Goal: Task Accomplishment & Management: Manage account settings

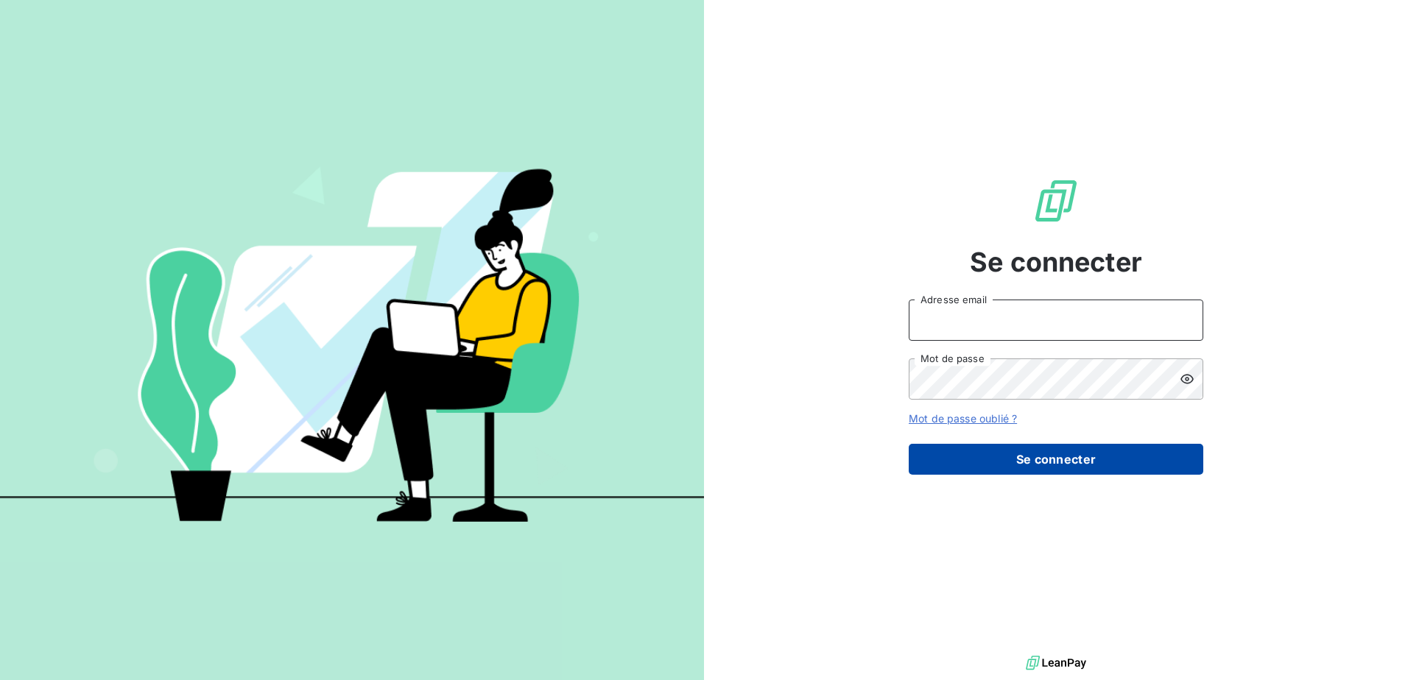
type input "[EMAIL_ADDRESS][DOMAIN_NAME]"
click at [1055, 455] on button "Se connecter" at bounding box center [1056, 459] width 295 height 31
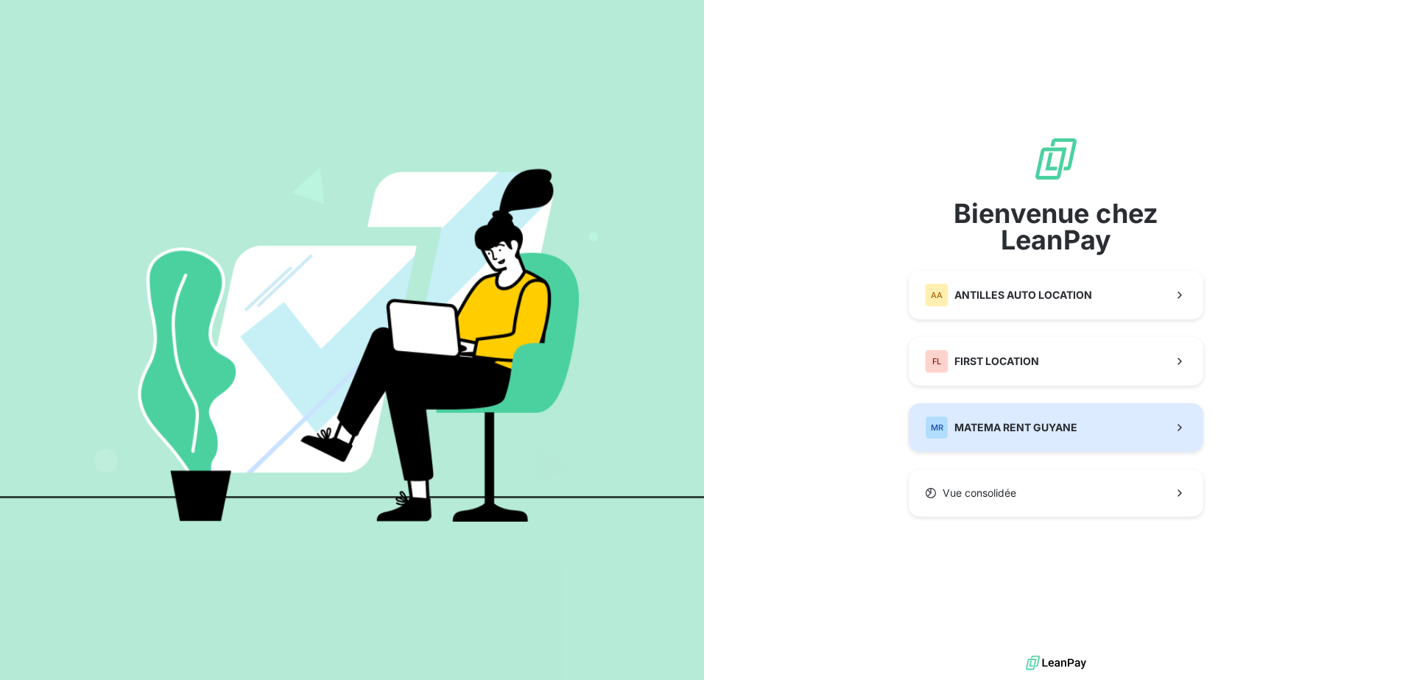
click at [1022, 426] on span "MATEMA RENT GUYANE" at bounding box center [1015, 427] width 123 height 15
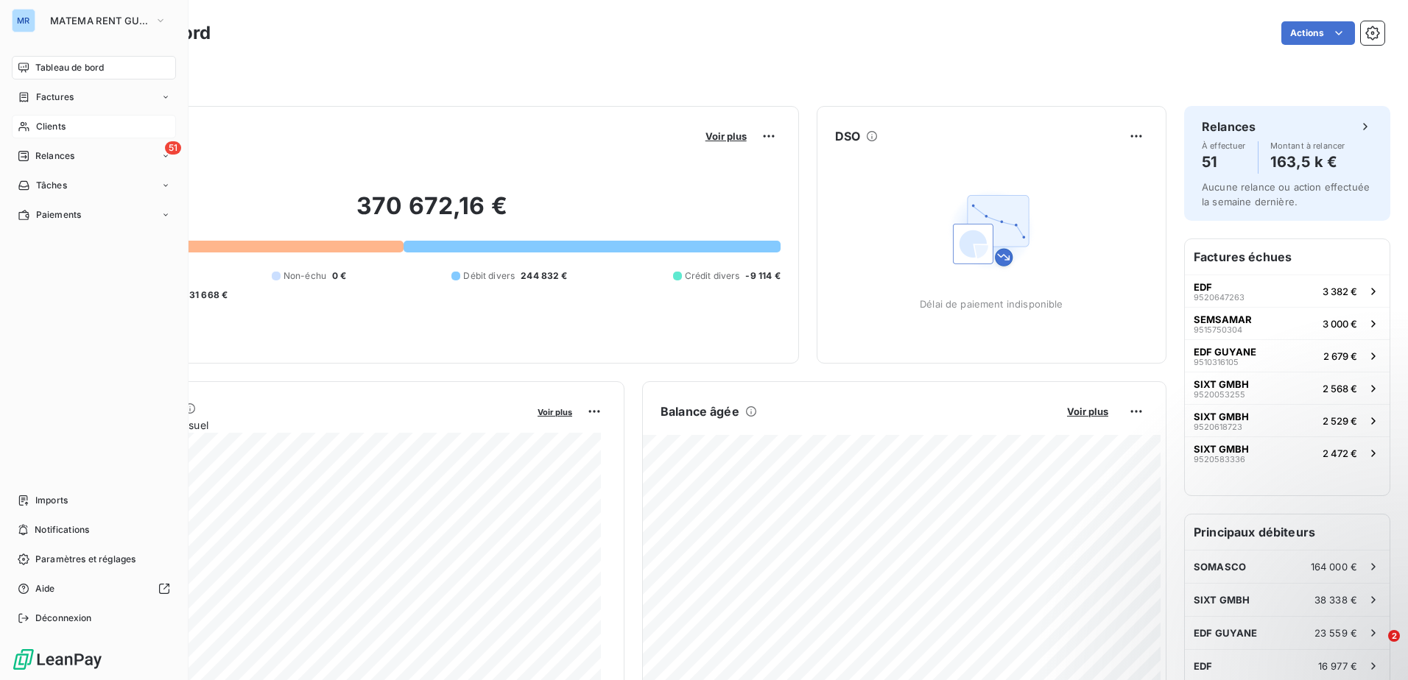
click at [127, 126] on div "Clients" at bounding box center [94, 127] width 164 height 24
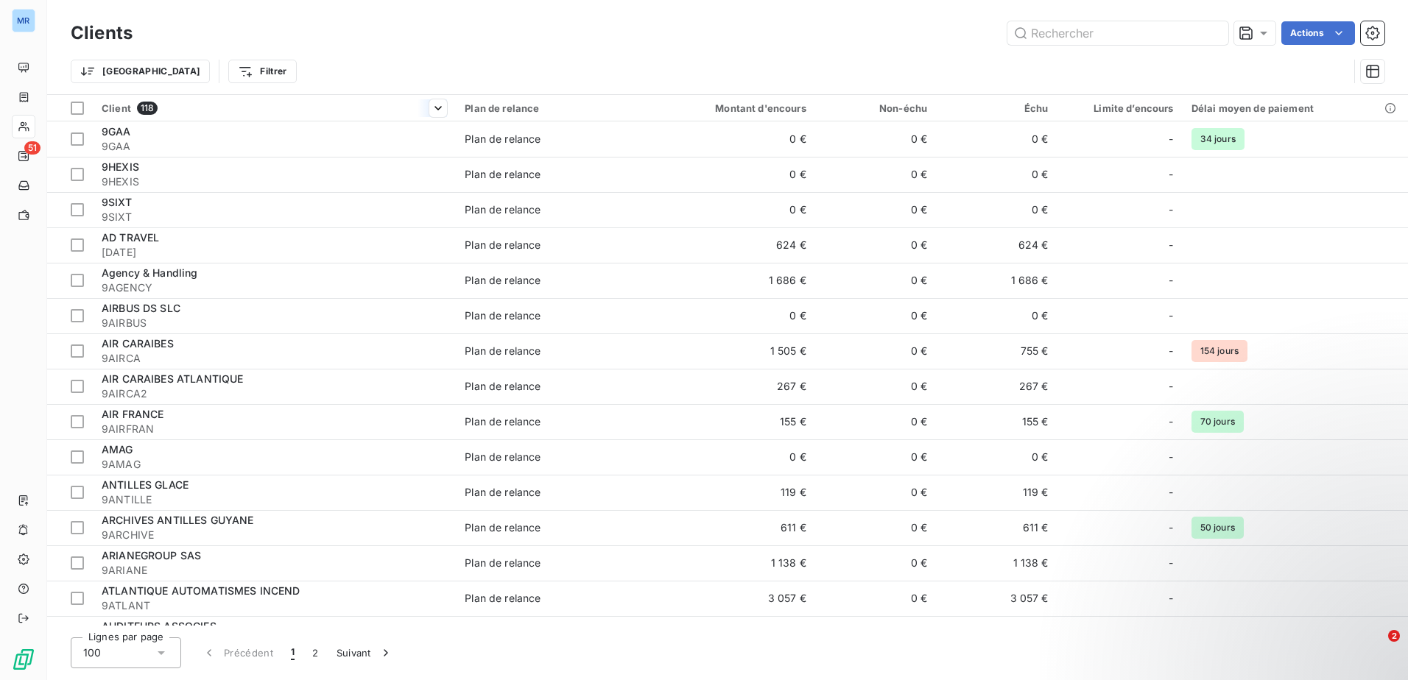
click at [113, 106] on span "Client" at bounding box center [116, 108] width 29 height 12
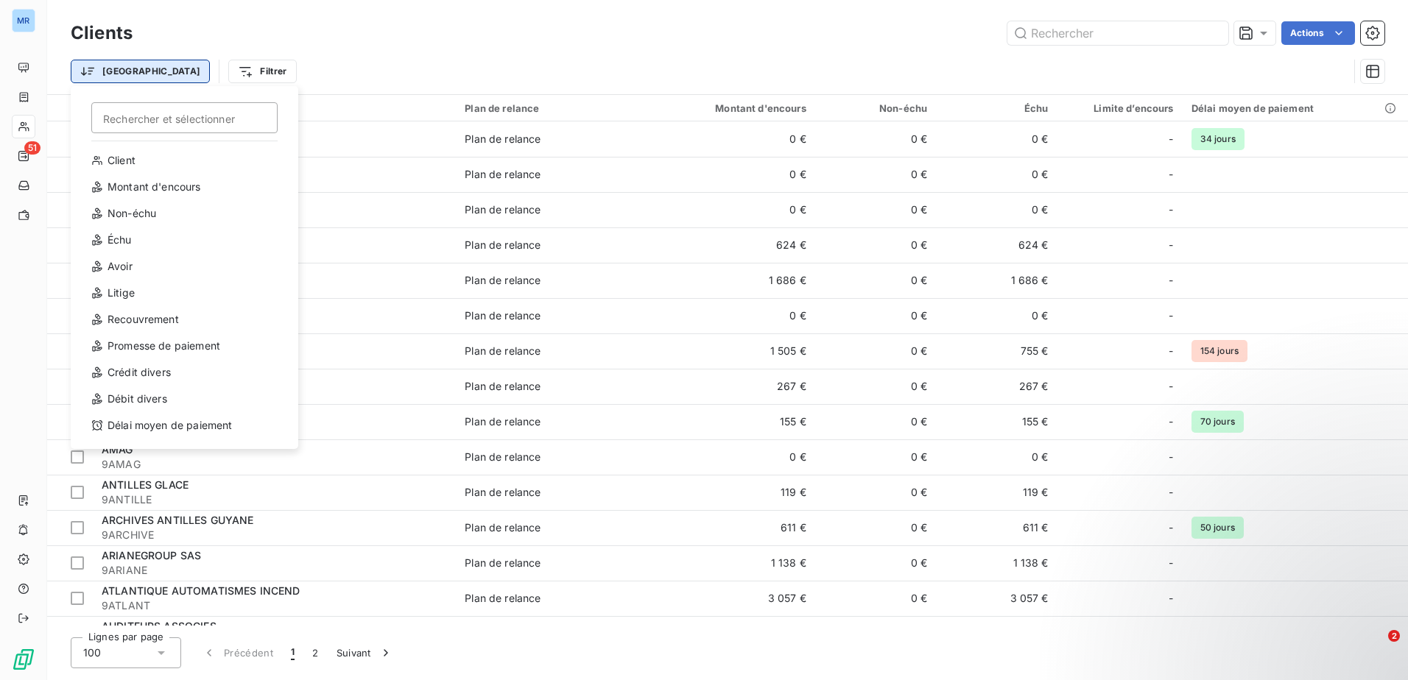
click at [102, 68] on html "MR 51 Clients Actions Trier Rechercher et sélectionner Client Montant d'encours…" at bounding box center [704, 340] width 1408 height 680
click at [123, 152] on div "Client" at bounding box center [184, 161] width 204 height 24
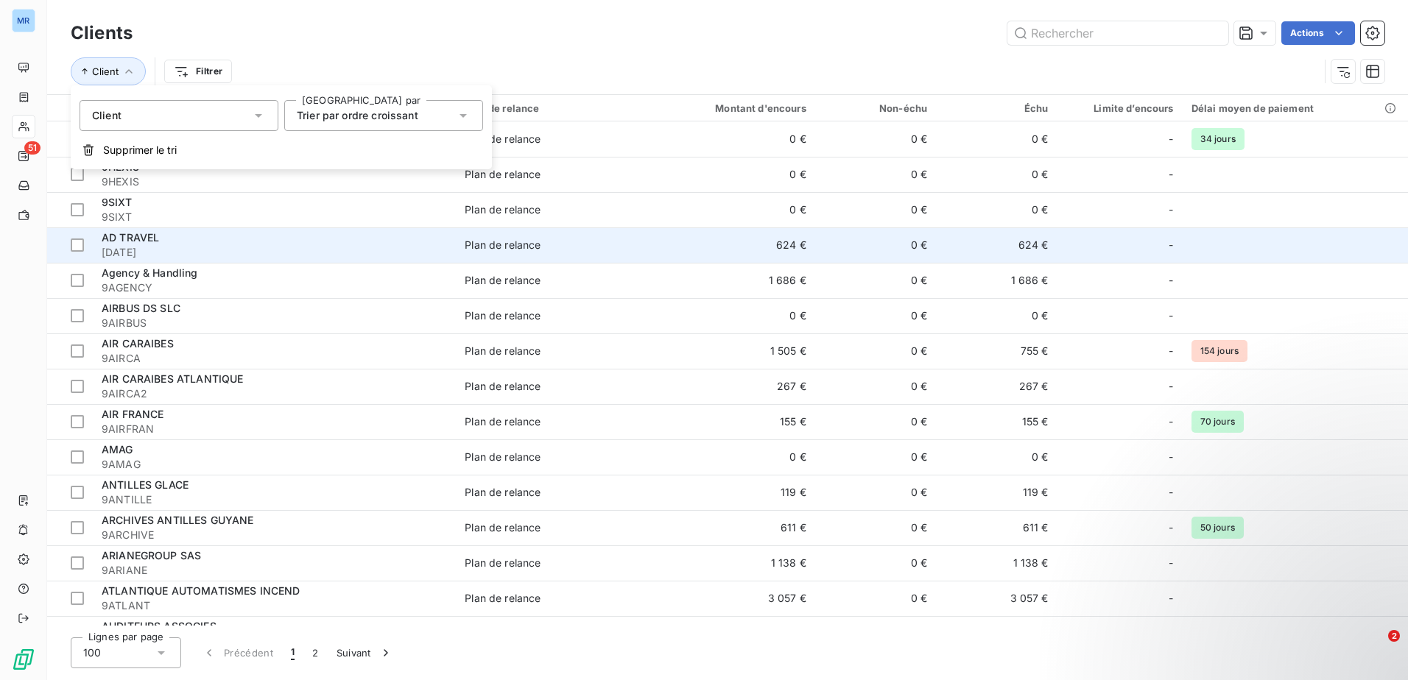
click at [208, 234] on div "AD TRAVEL" at bounding box center [274, 237] width 345 height 15
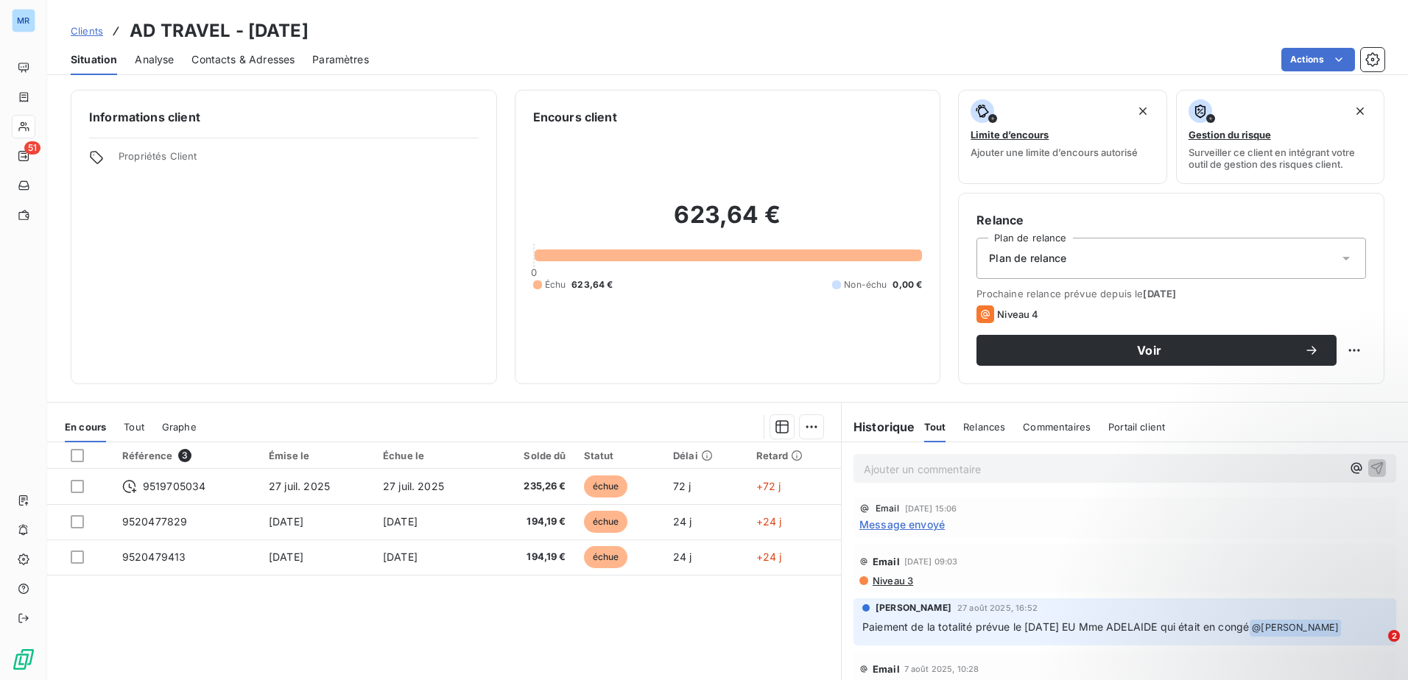
click at [948, 475] on p "Ajouter un commentaire ﻿" at bounding box center [1103, 469] width 478 height 18
click at [1354, 465] on div "Reçu paiement facture 9519705034 le [DATE]" at bounding box center [1125, 468] width 522 height 18
click at [1370, 465] on icon "button" at bounding box center [1377, 467] width 15 height 15
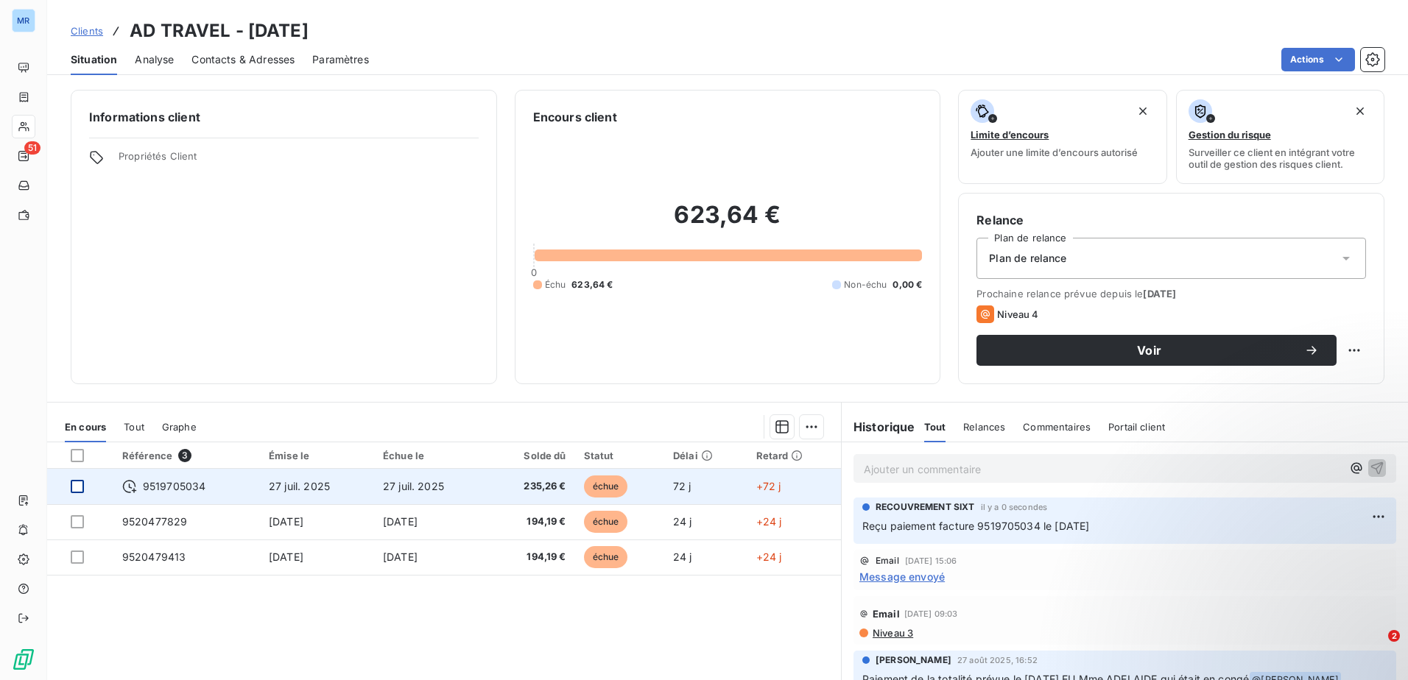
click at [80, 491] on div at bounding box center [77, 486] width 13 height 13
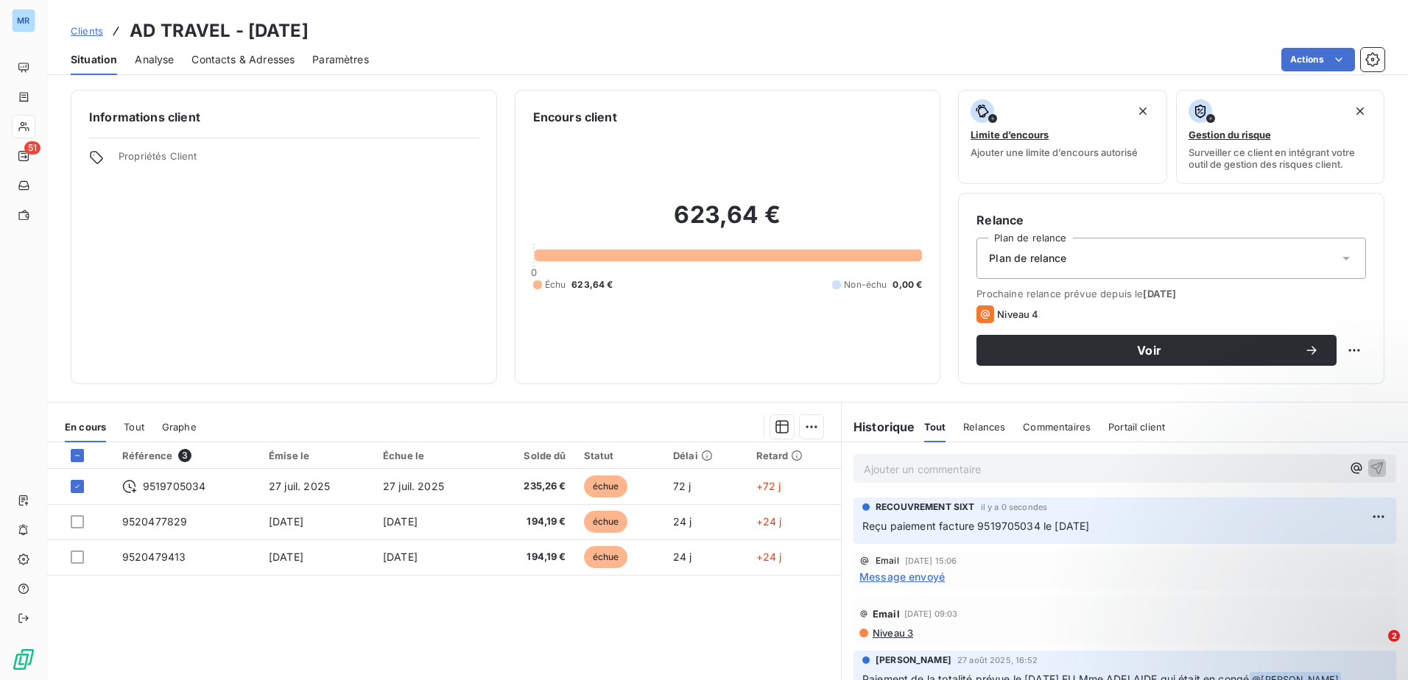
click at [86, 28] on span "Clients" at bounding box center [87, 31] width 32 height 12
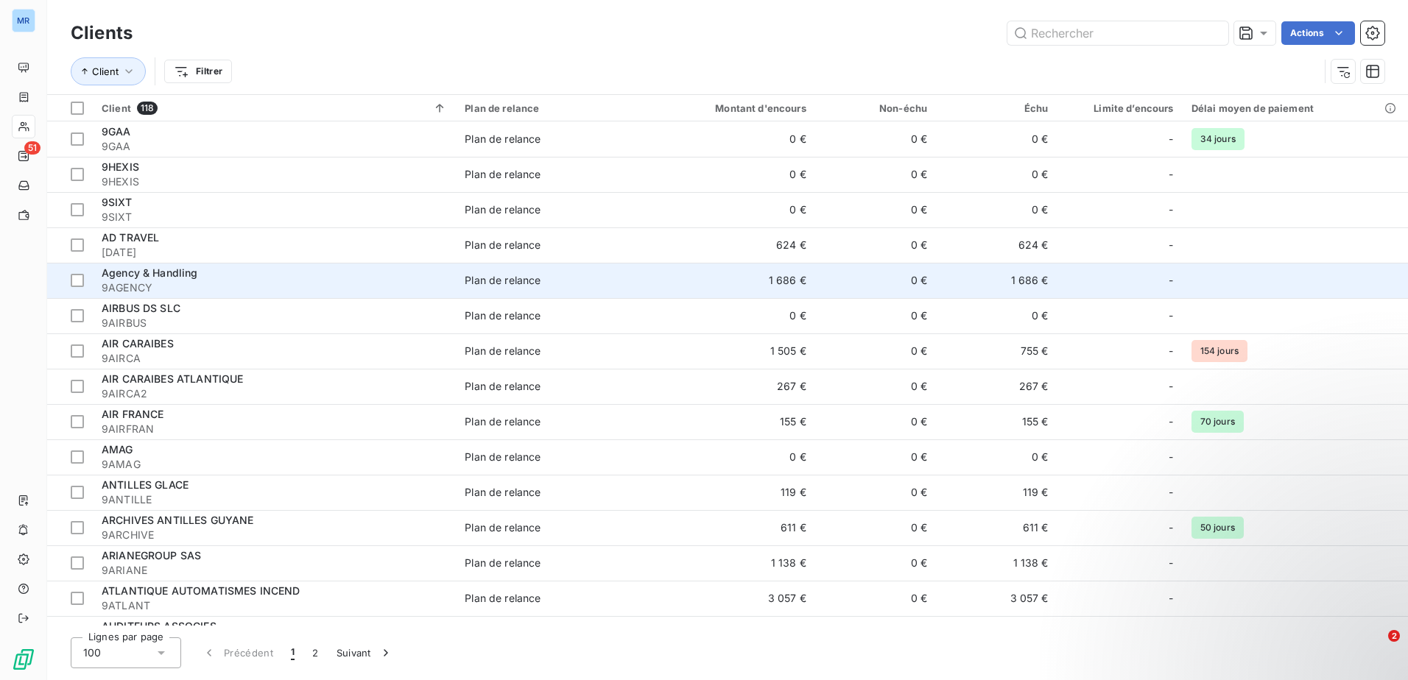
click at [278, 287] on span "9AGENCY" at bounding box center [274, 288] width 345 height 15
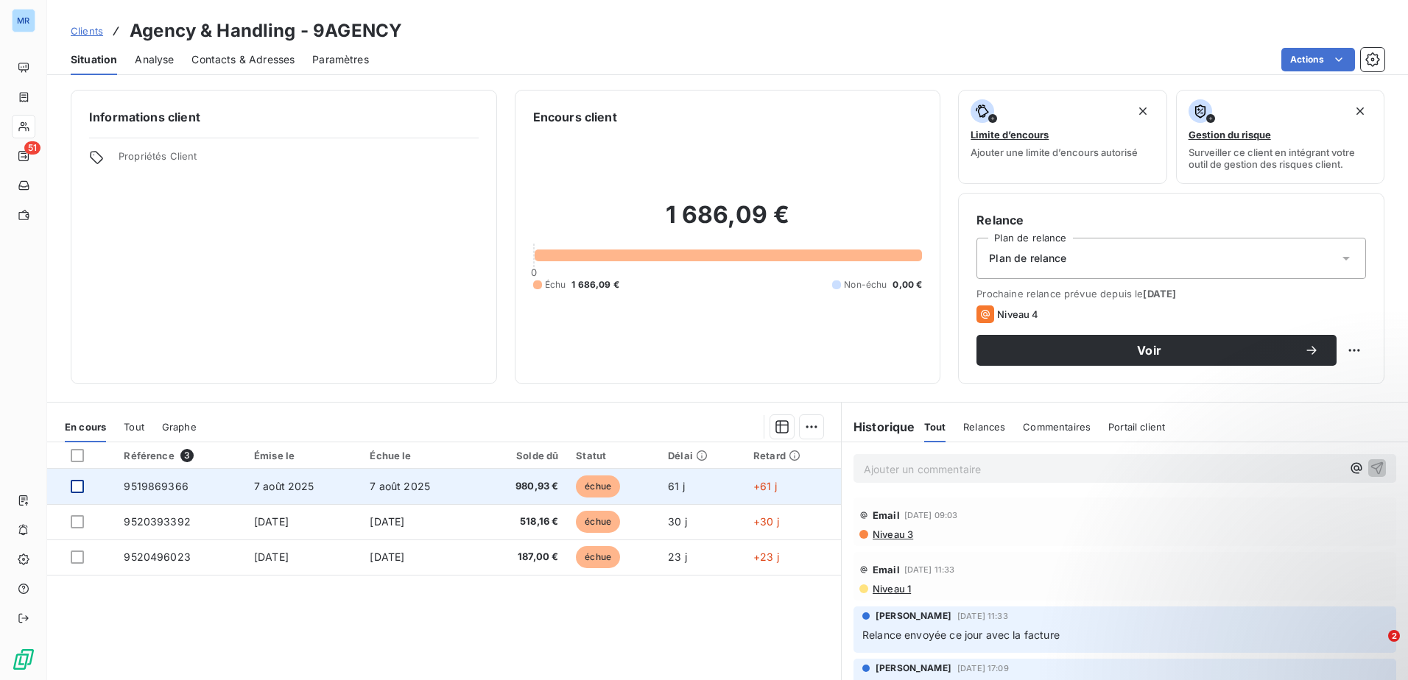
click at [81, 484] on div at bounding box center [77, 486] width 13 height 13
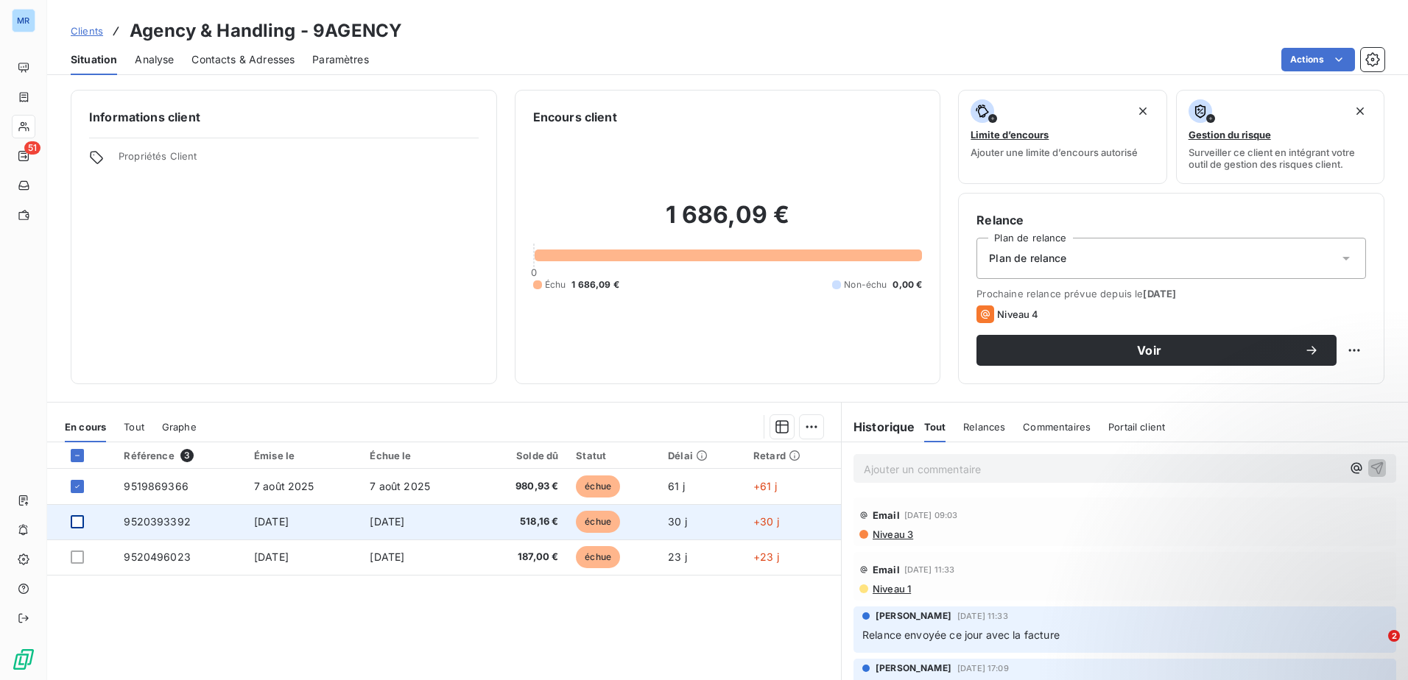
click at [81, 517] on div at bounding box center [77, 521] width 13 height 13
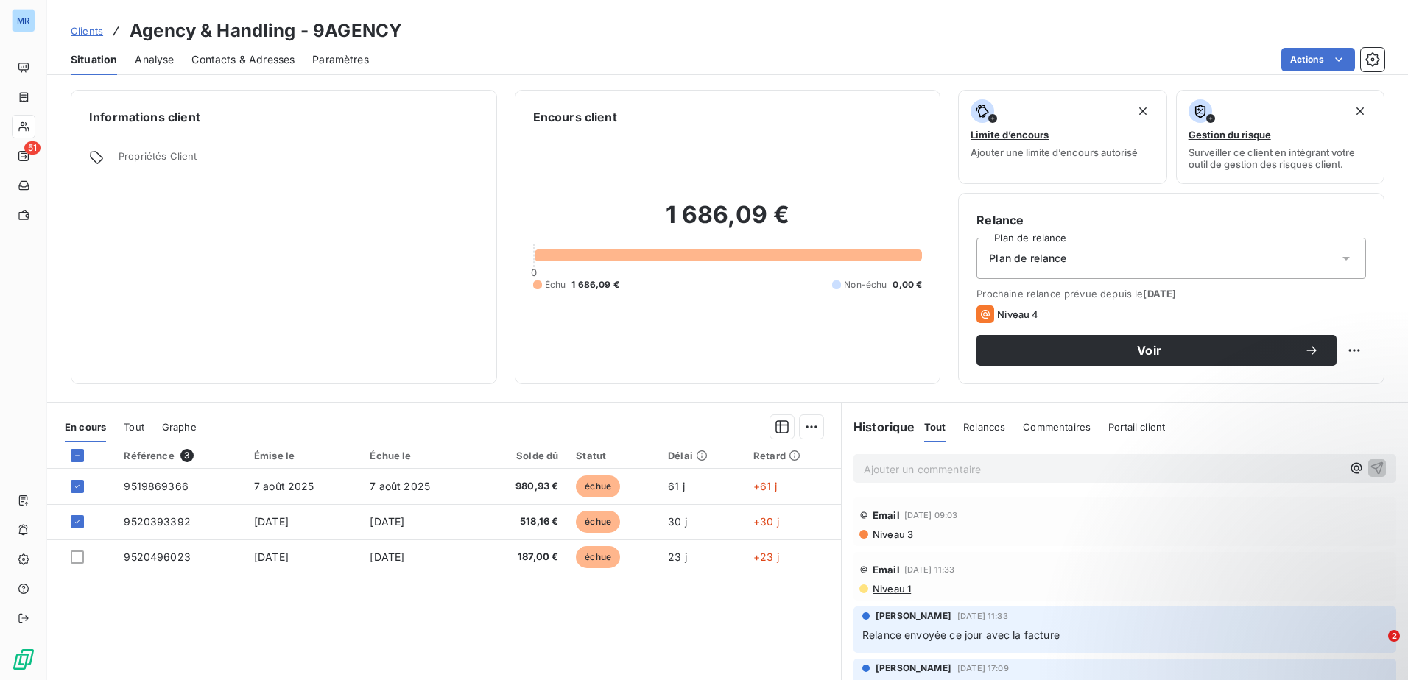
click at [922, 478] on p "Ajouter un commentaire ﻿" at bounding box center [1103, 469] width 478 height 18
click at [1027, 469] on p "paiement reçu de 1499.09€" at bounding box center [1103, 468] width 478 height 17
click at [1368, 460] on button "button" at bounding box center [1377, 468] width 18 height 18
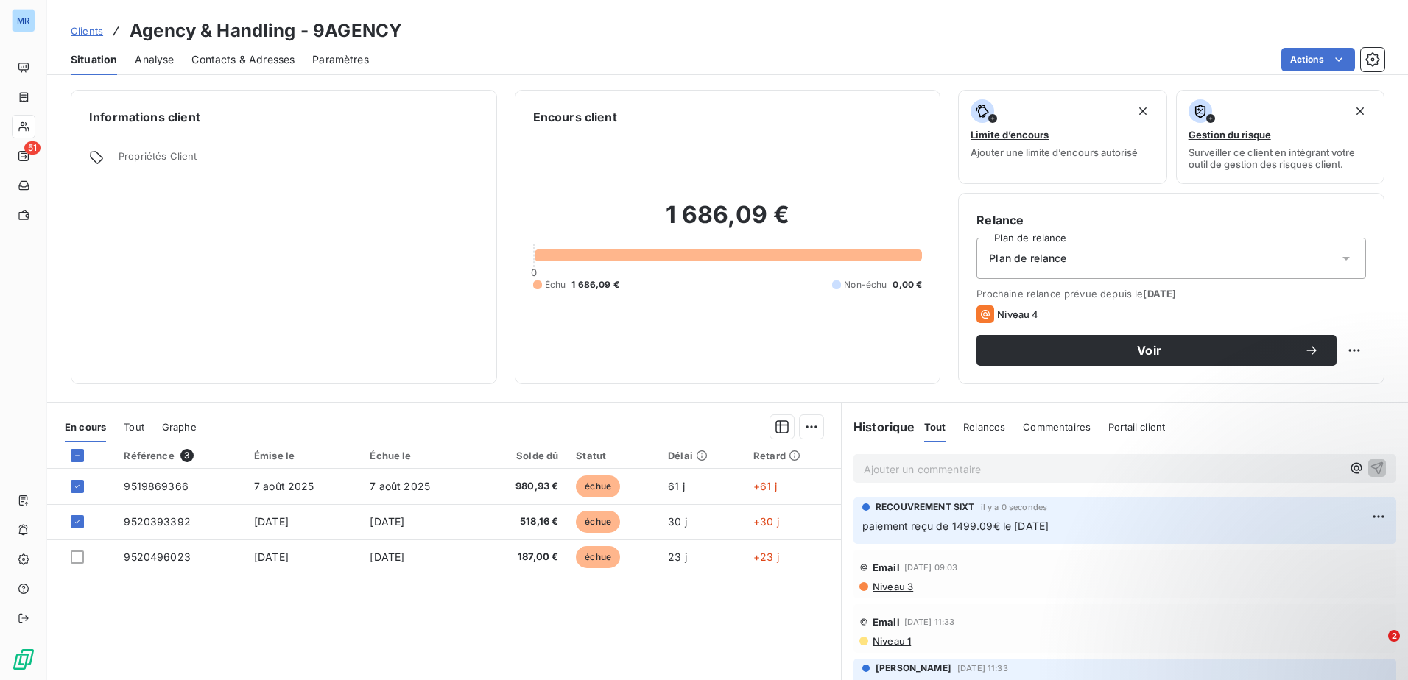
click at [985, 432] on span "Relances" at bounding box center [984, 427] width 42 height 12
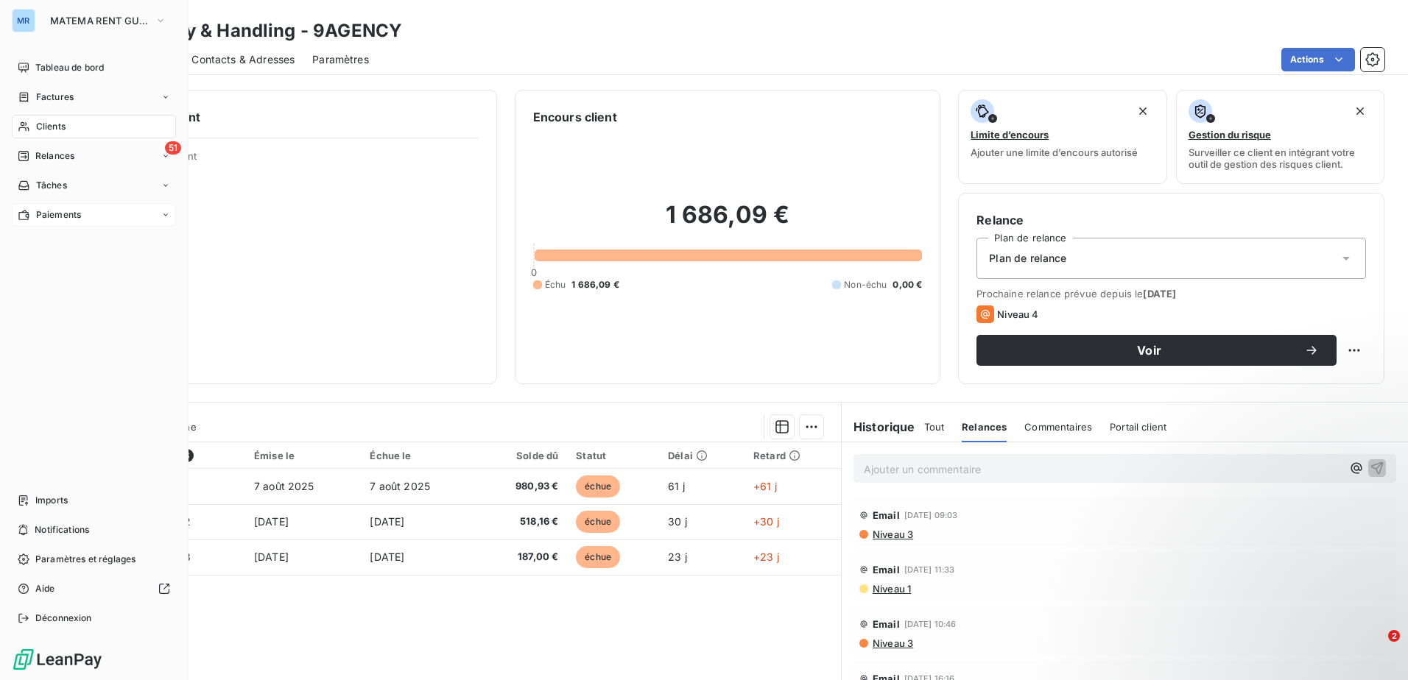
click at [52, 216] on span "Paiements" at bounding box center [58, 214] width 45 height 13
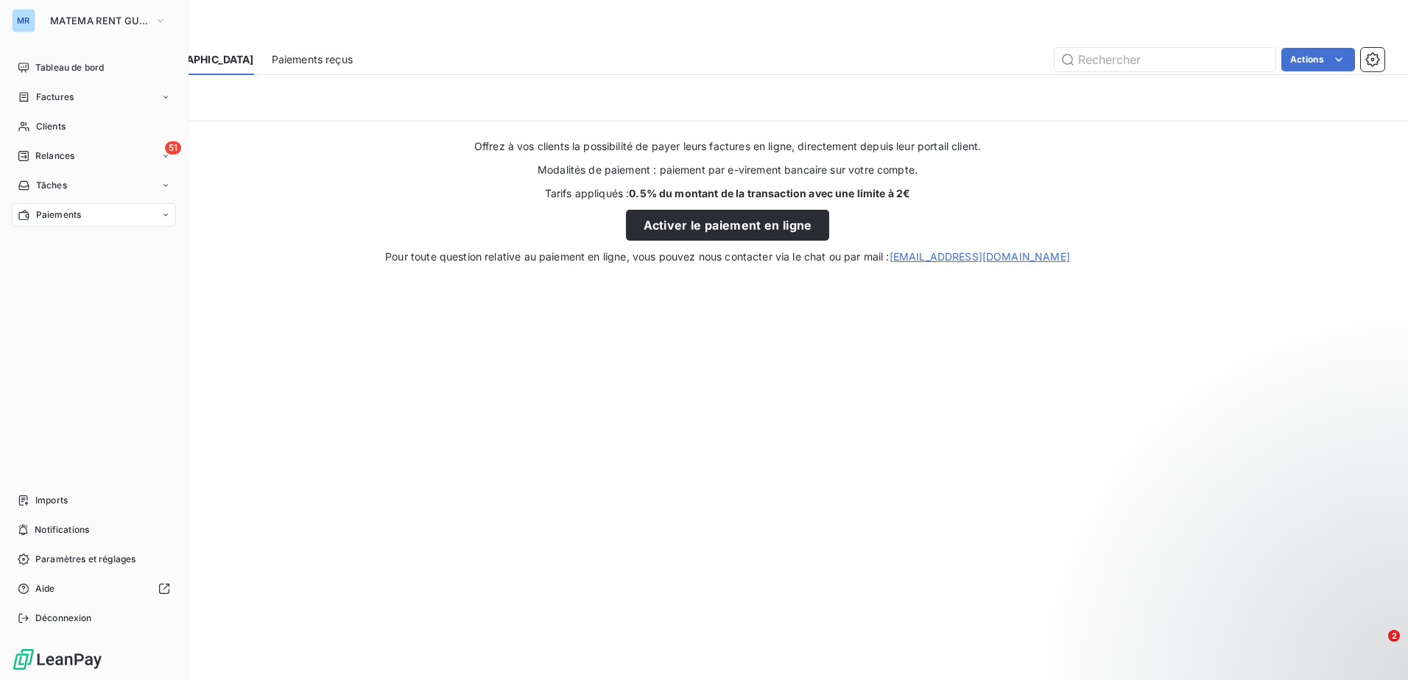
click at [164, 215] on icon at bounding box center [165, 215] width 9 height 9
click at [138, 242] on div "Paiements reçus" at bounding box center [102, 245] width 147 height 24
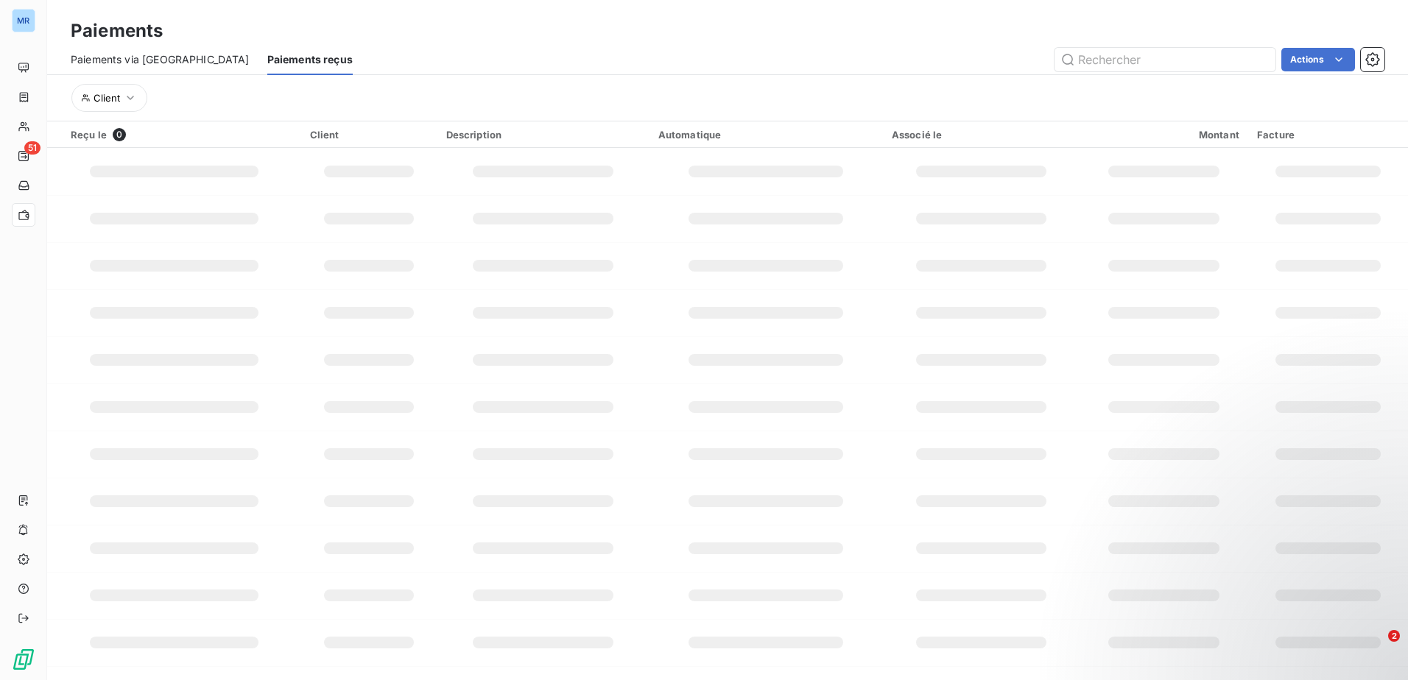
click at [250, 104] on div "Client" at bounding box center [728, 98] width 1314 height 28
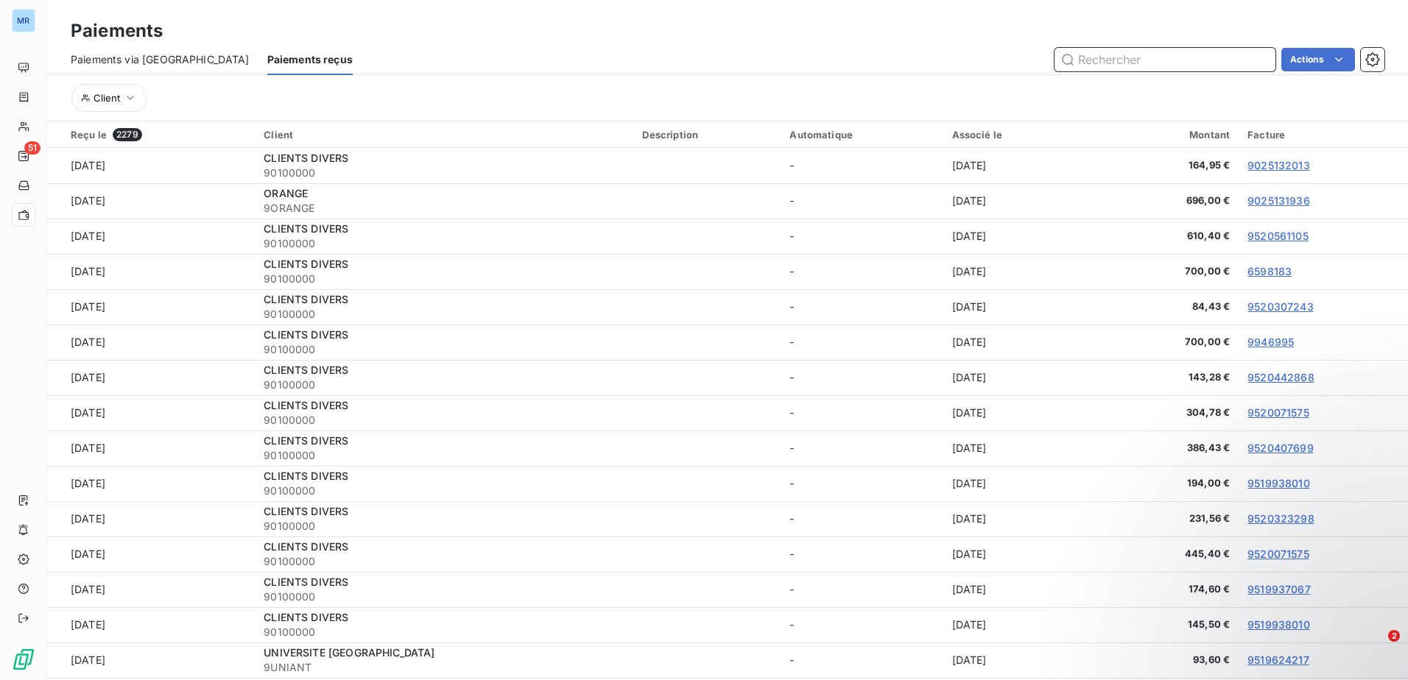
click at [1189, 63] on input "text" at bounding box center [1165, 60] width 221 height 24
click at [1122, 60] on input "text" at bounding box center [1165, 60] width 221 height 24
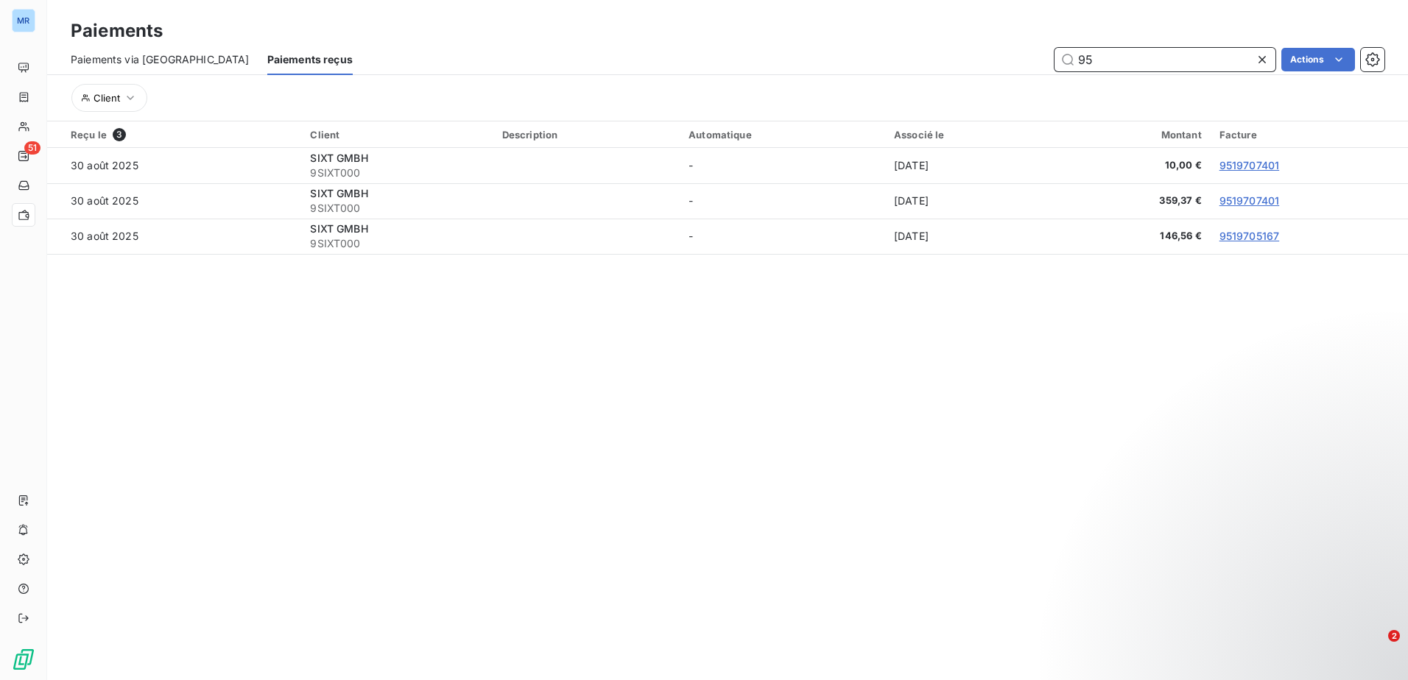
type input "9"
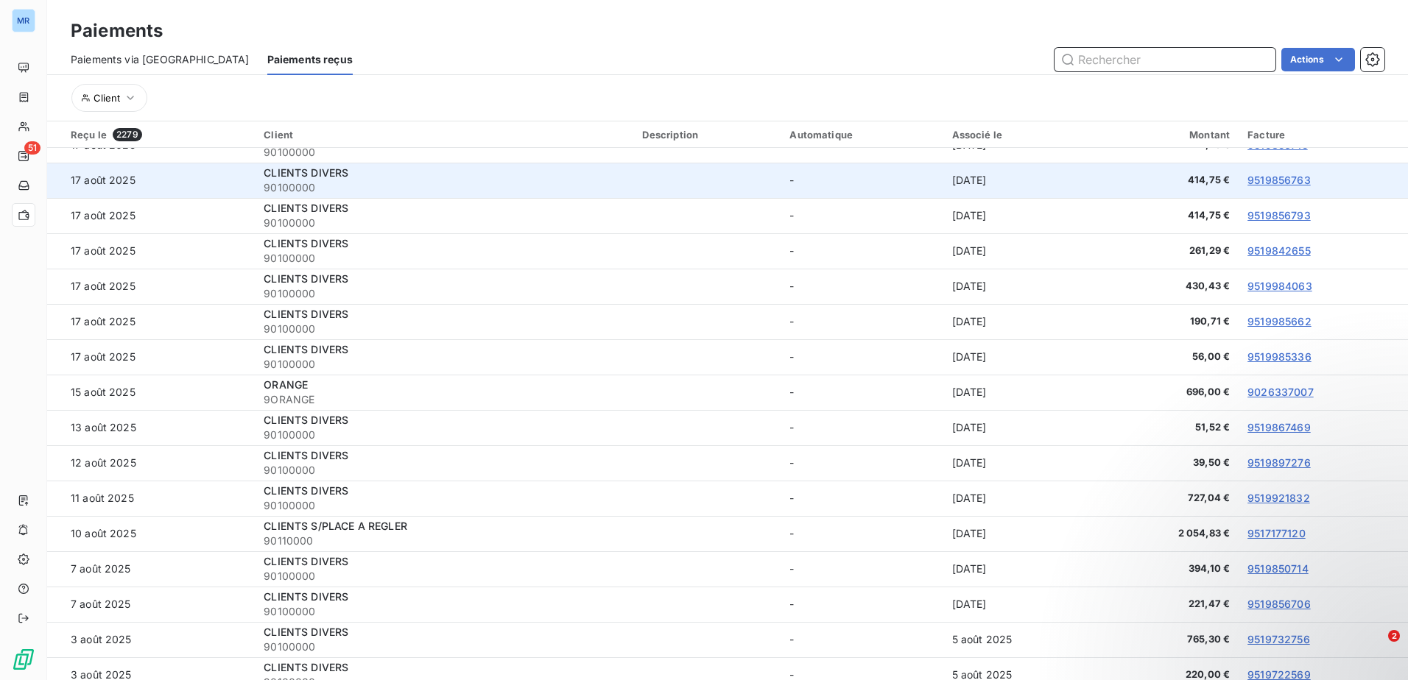
scroll to position [3003, 0]
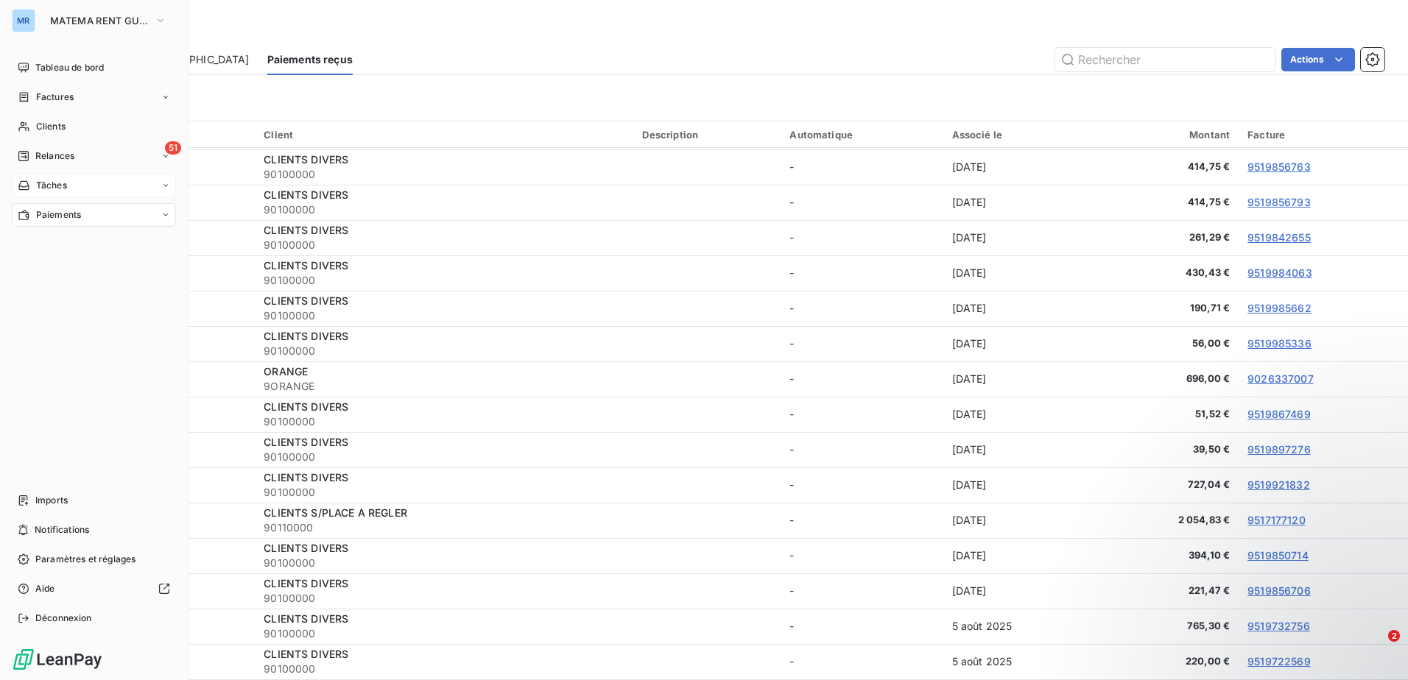
click at [165, 184] on icon at bounding box center [165, 185] width 9 height 9
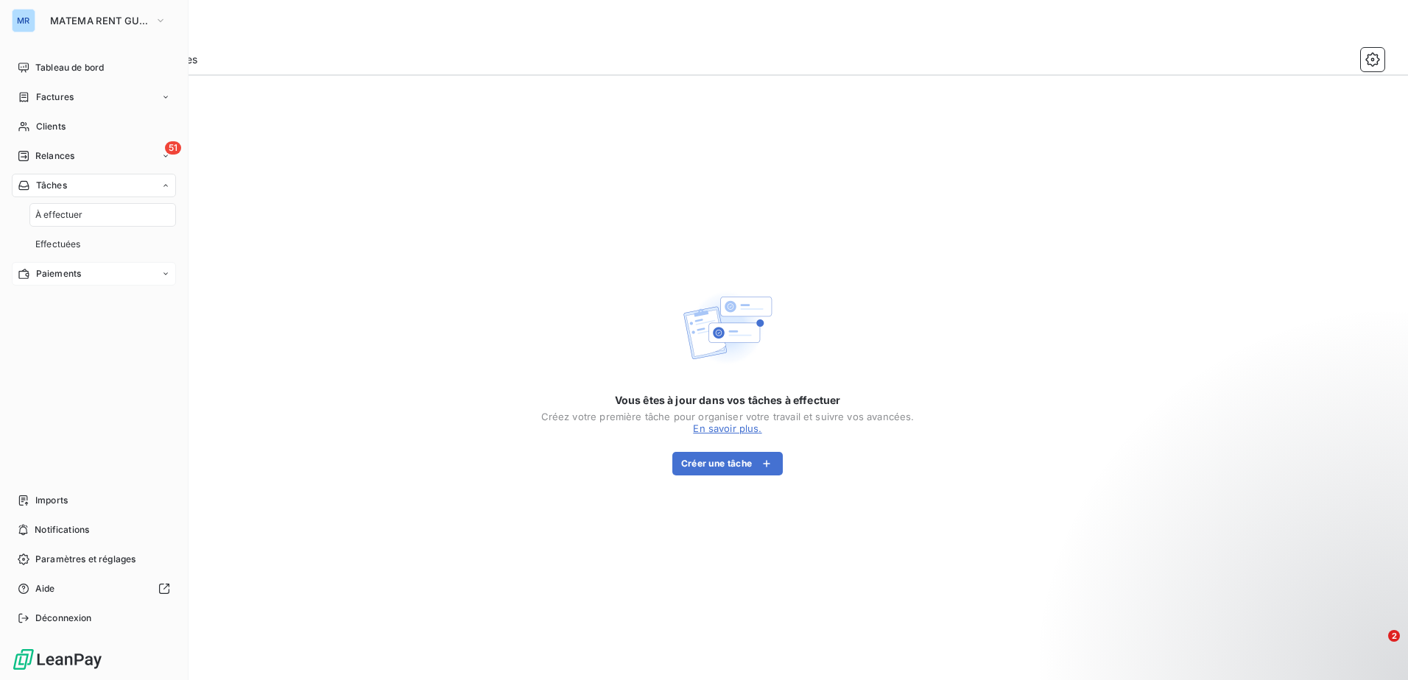
click at [161, 270] on div "Paiements" at bounding box center [94, 274] width 164 height 24
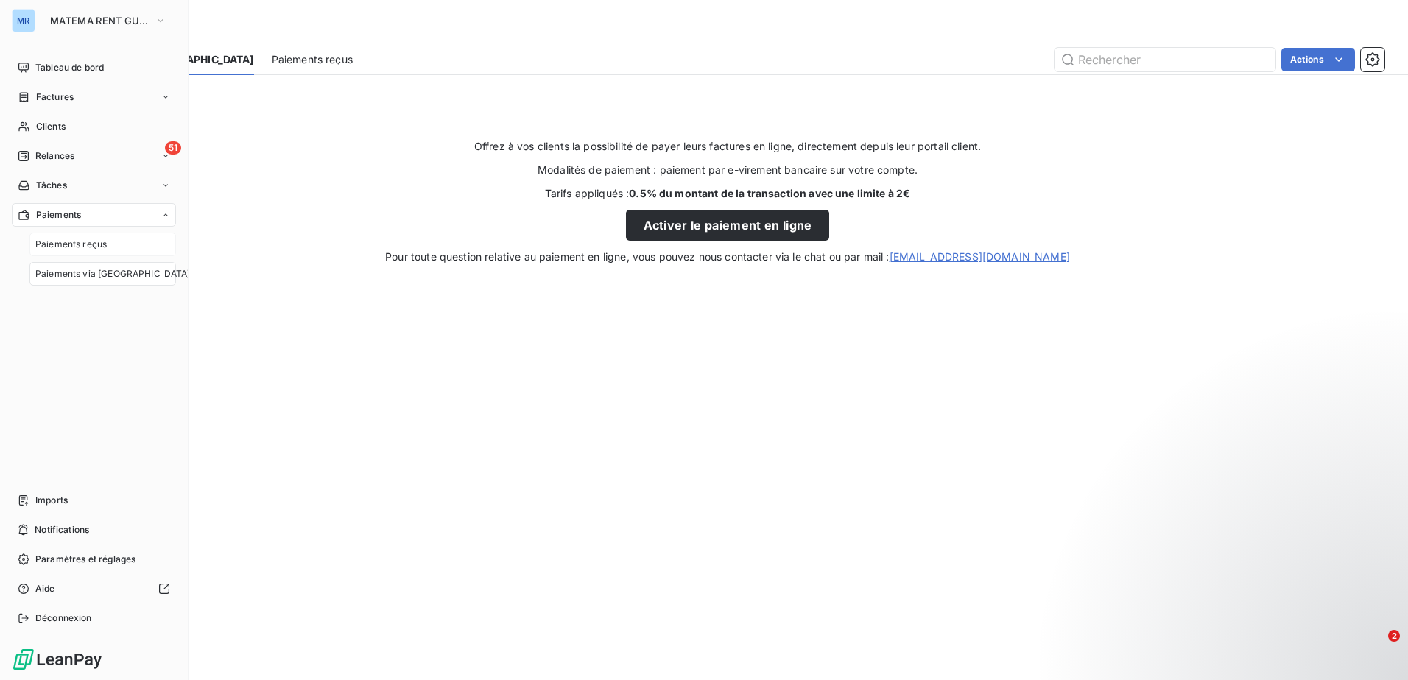
click at [149, 244] on div "Paiements reçus" at bounding box center [102, 245] width 147 height 24
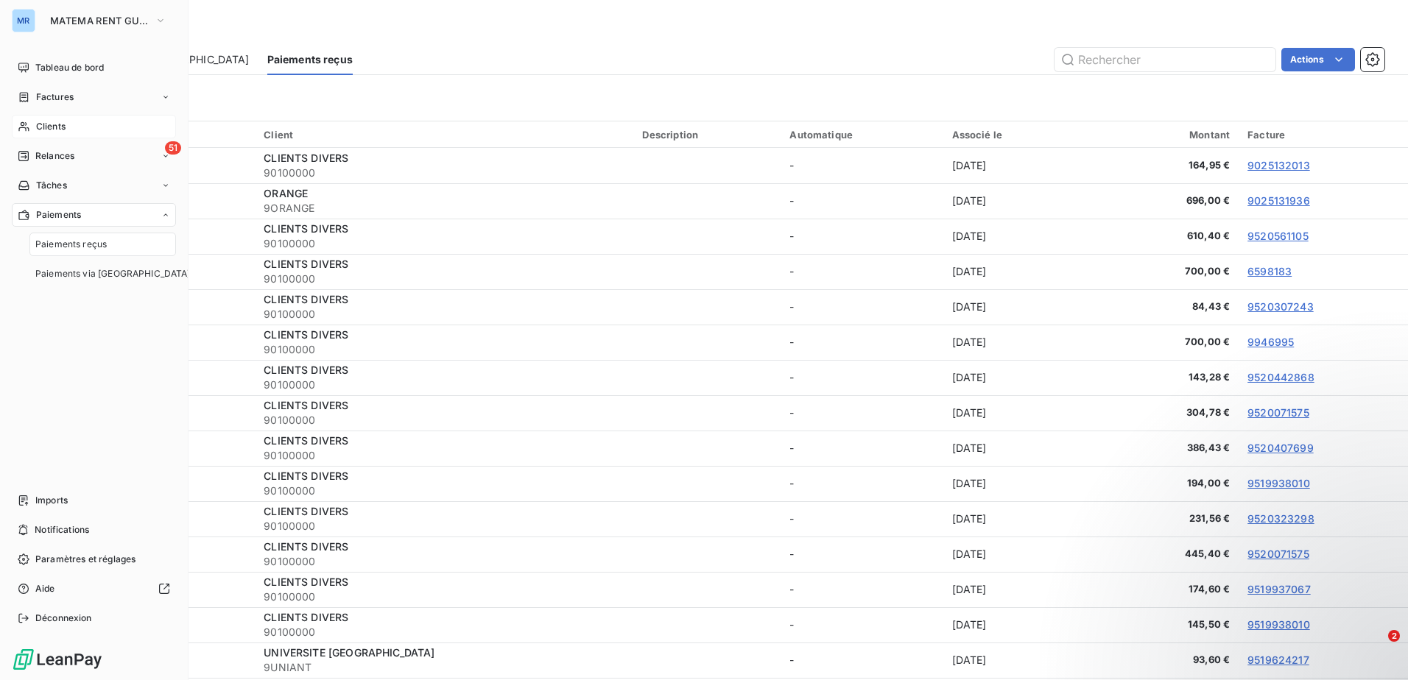
click at [95, 124] on div "Clients" at bounding box center [94, 127] width 164 height 24
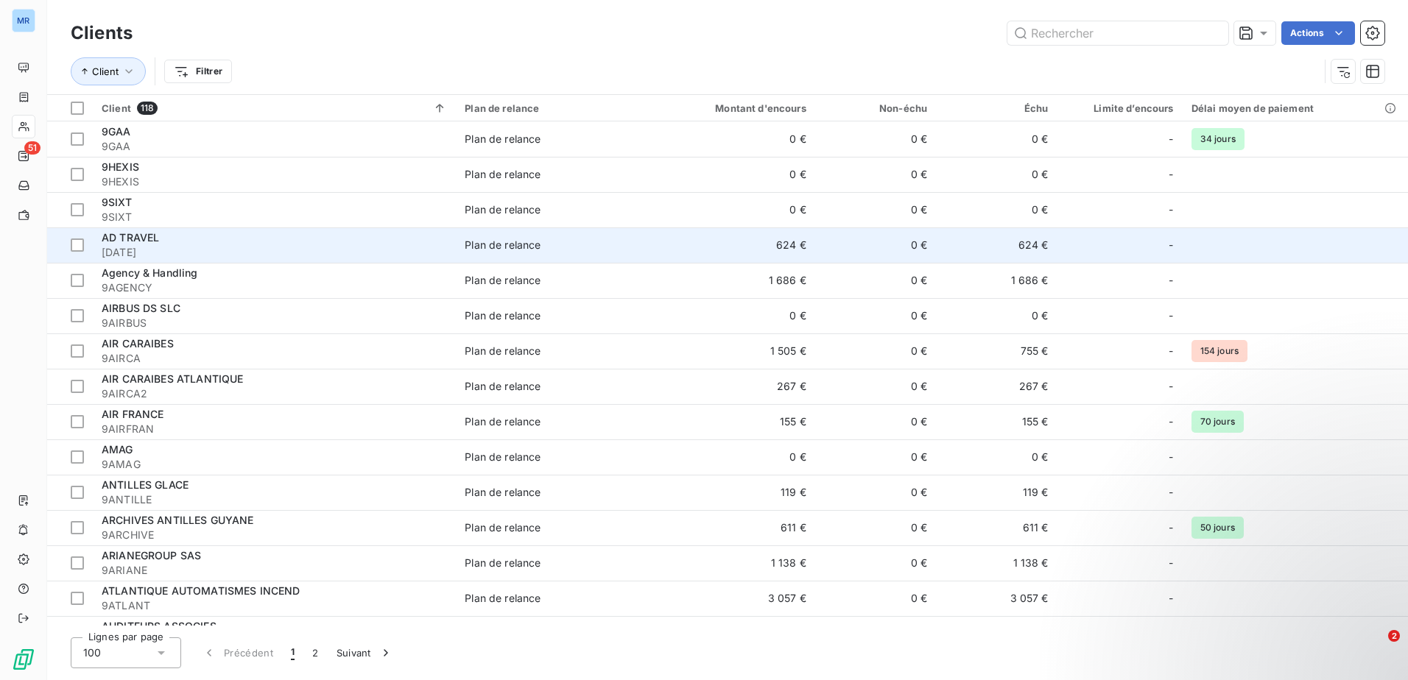
click at [137, 248] on span "[DATE]" at bounding box center [274, 252] width 345 height 15
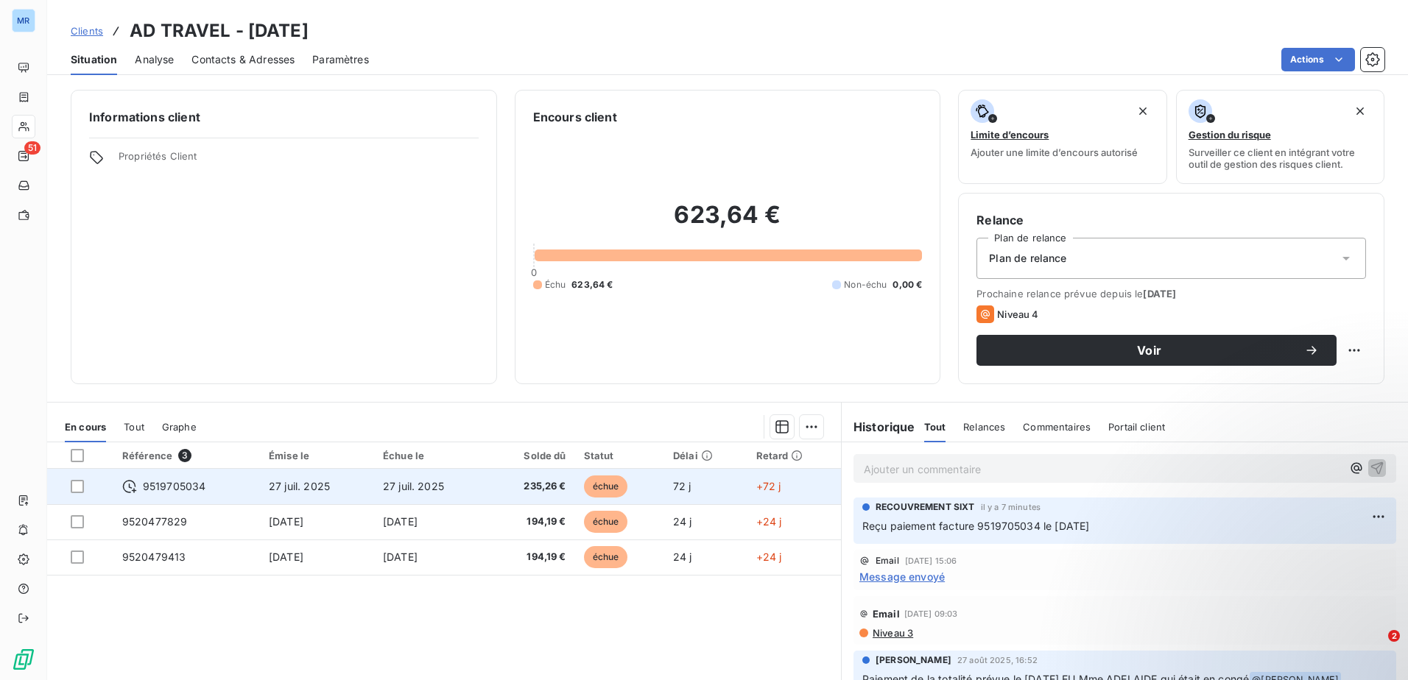
click at [85, 489] on div at bounding box center [88, 486] width 34 height 13
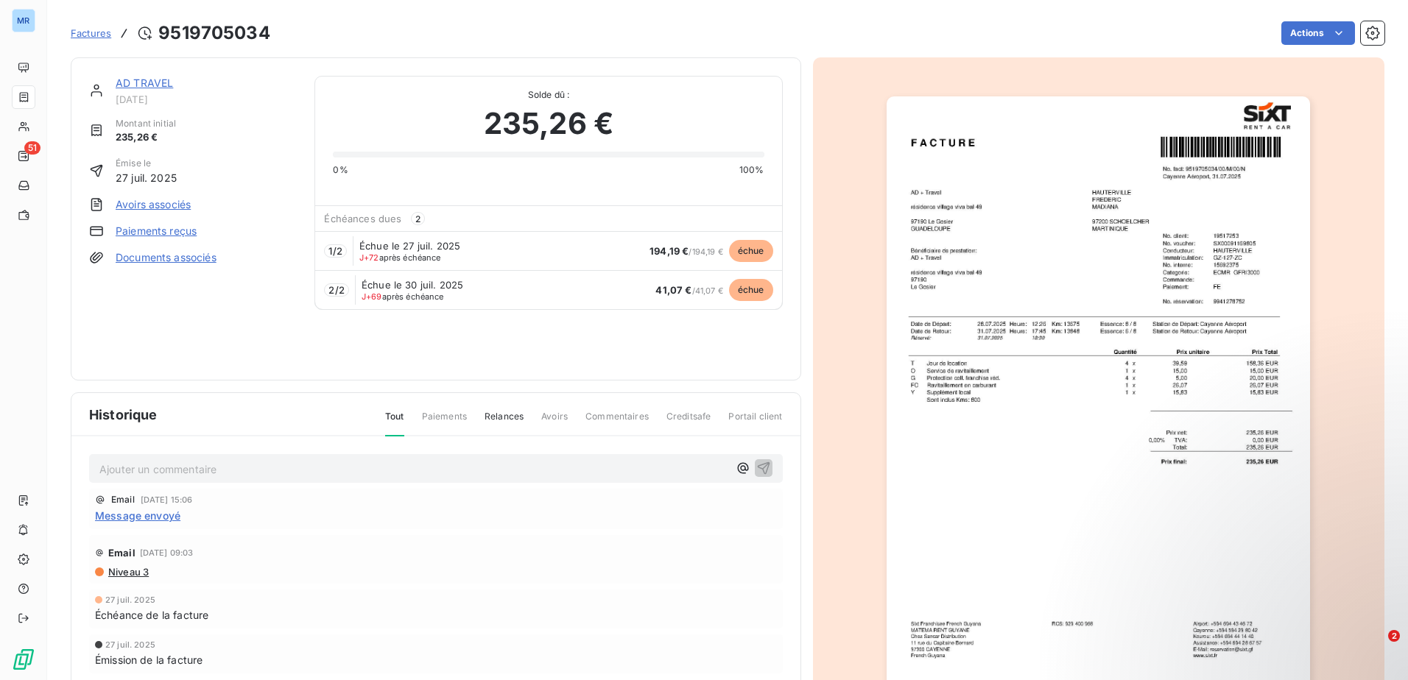
click at [170, 231] on link "Paiements reçus" at bounding box center [156, 231] width 81 height 15
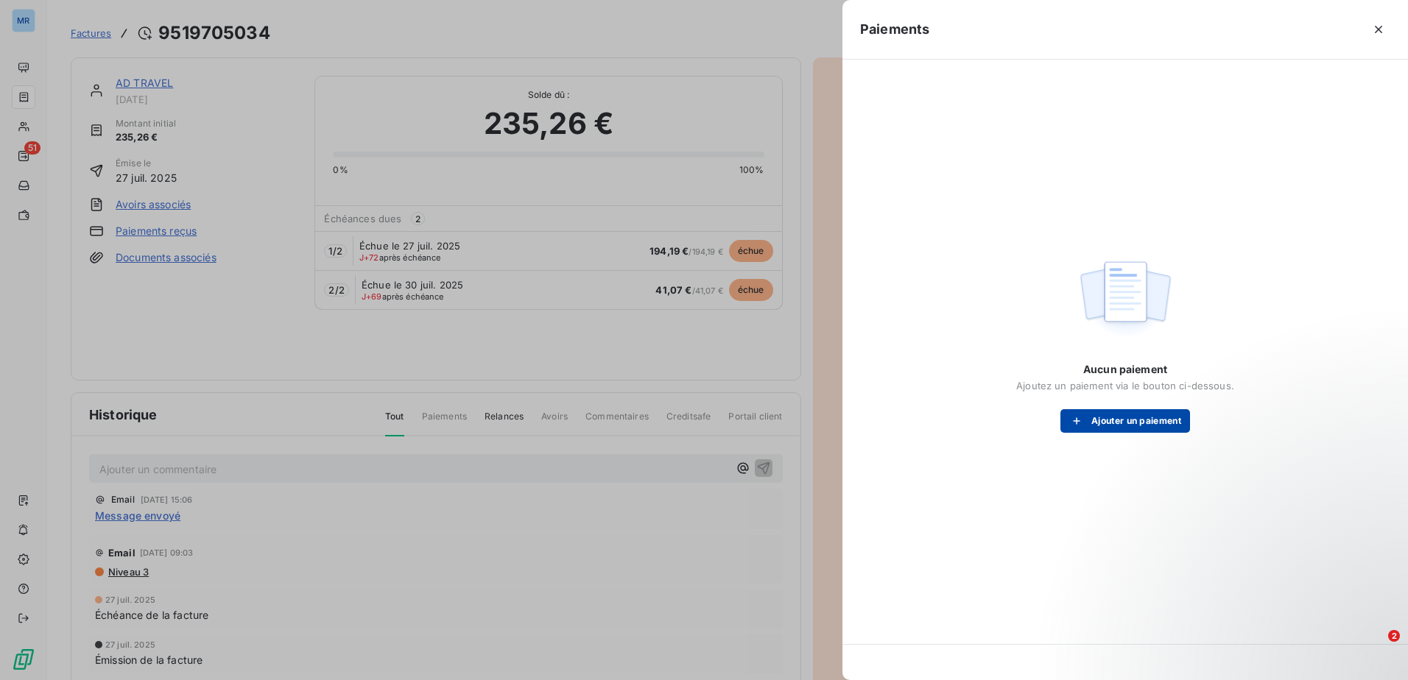
click at [1150, 423] on button "Ajouter un paiement" at bounding box center [1125, 421] width 130 height 24
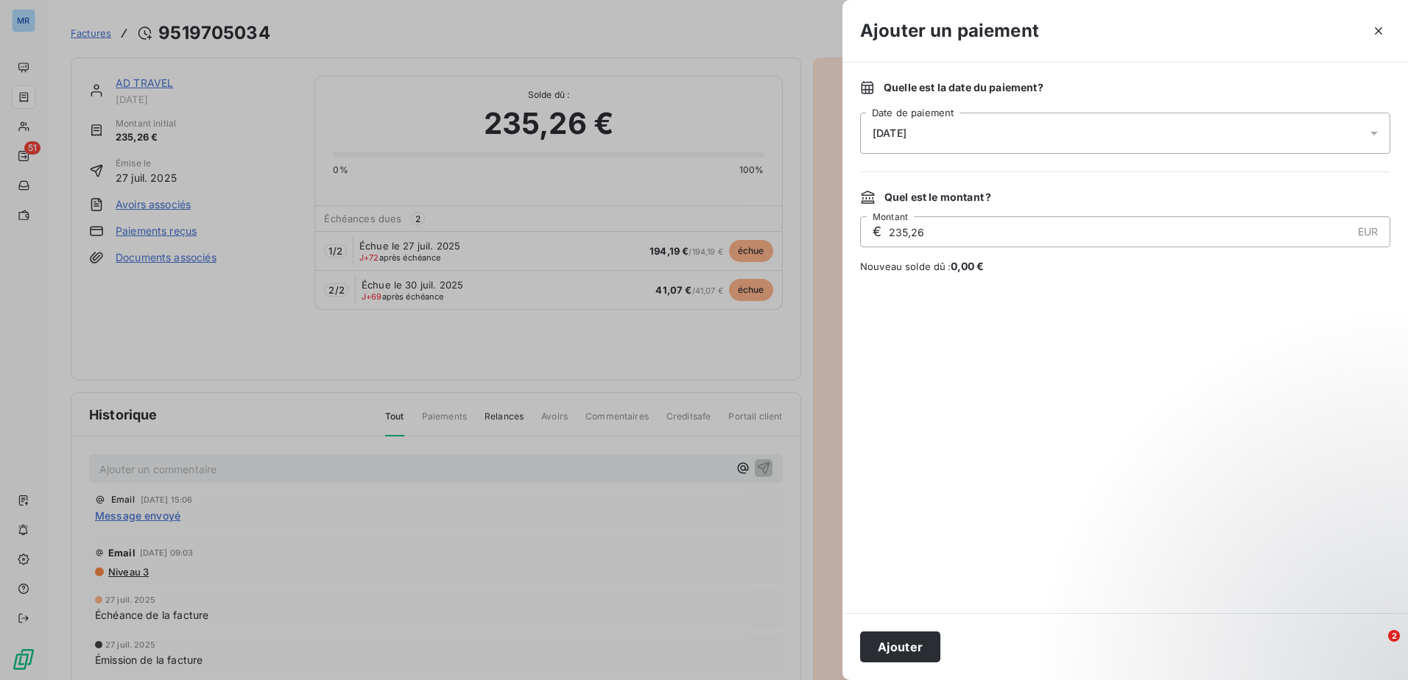
click at [1375, 131] on icon at bounding box center [1374, 133] width 15 height 15
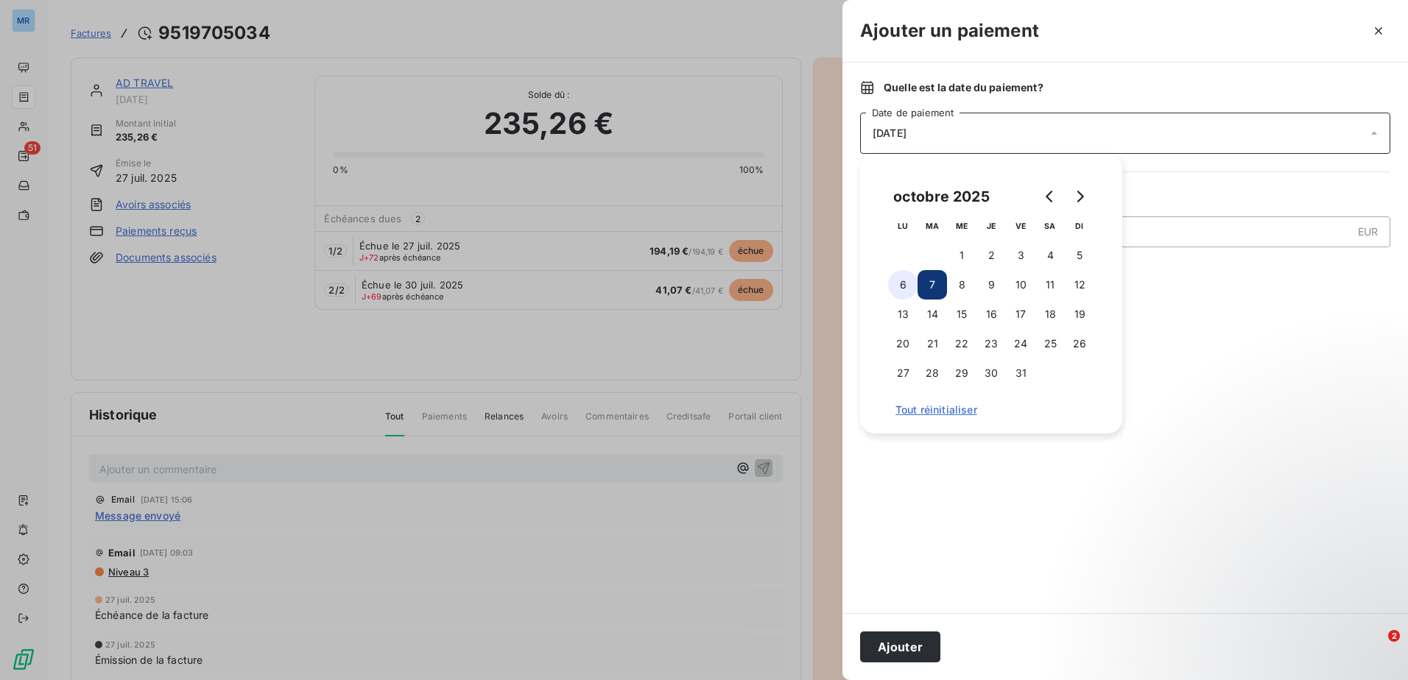
click at [896, 286] on button "6" at bounding box center [902, 284] width 29 height 29
click at [934, 286] on button "7" at bounding box center [932, 284] width 29 height 29
click at [907, 647] on button "Ajouter" at bounding box center [900, 647] width 80 height 31
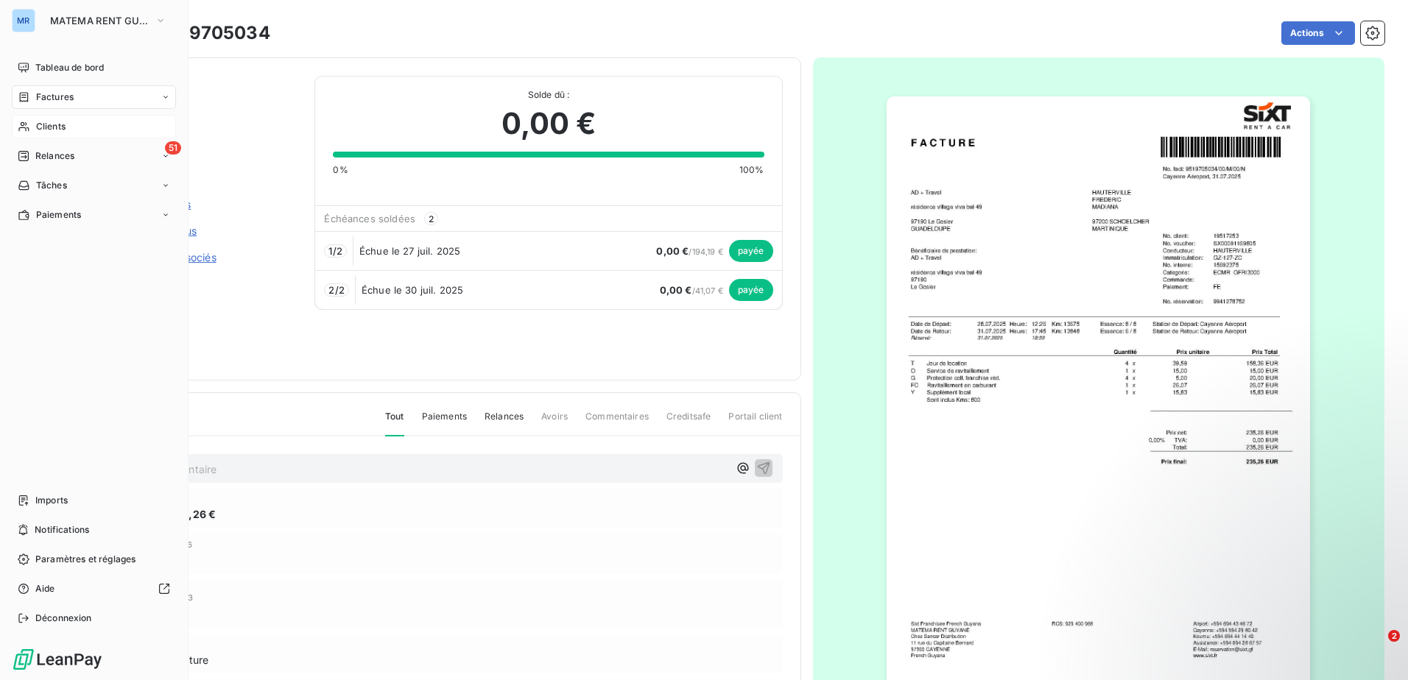
click at [97, 129] on div "Clients" at bounding box center [94, 127] width 164 height 24
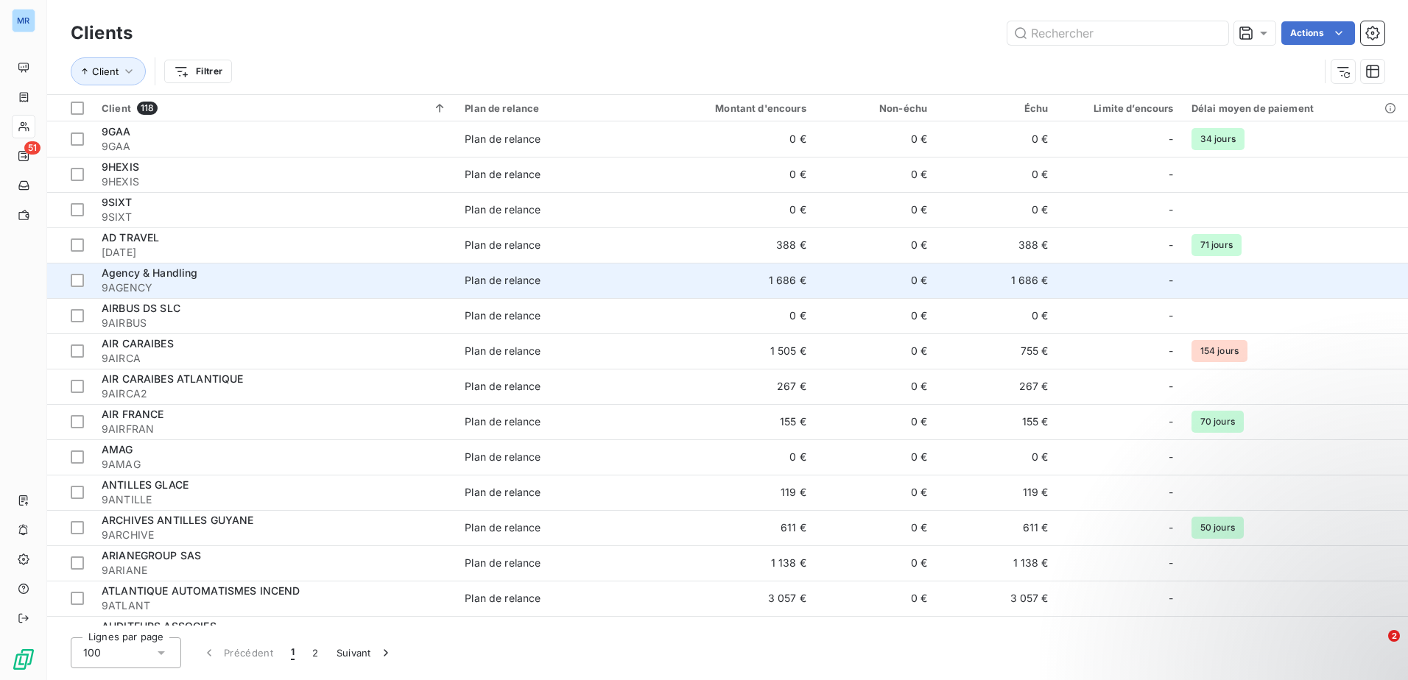
click at [177, 291] on span "9AGENCY" at bounding box center [274, 288] width 345 height 15
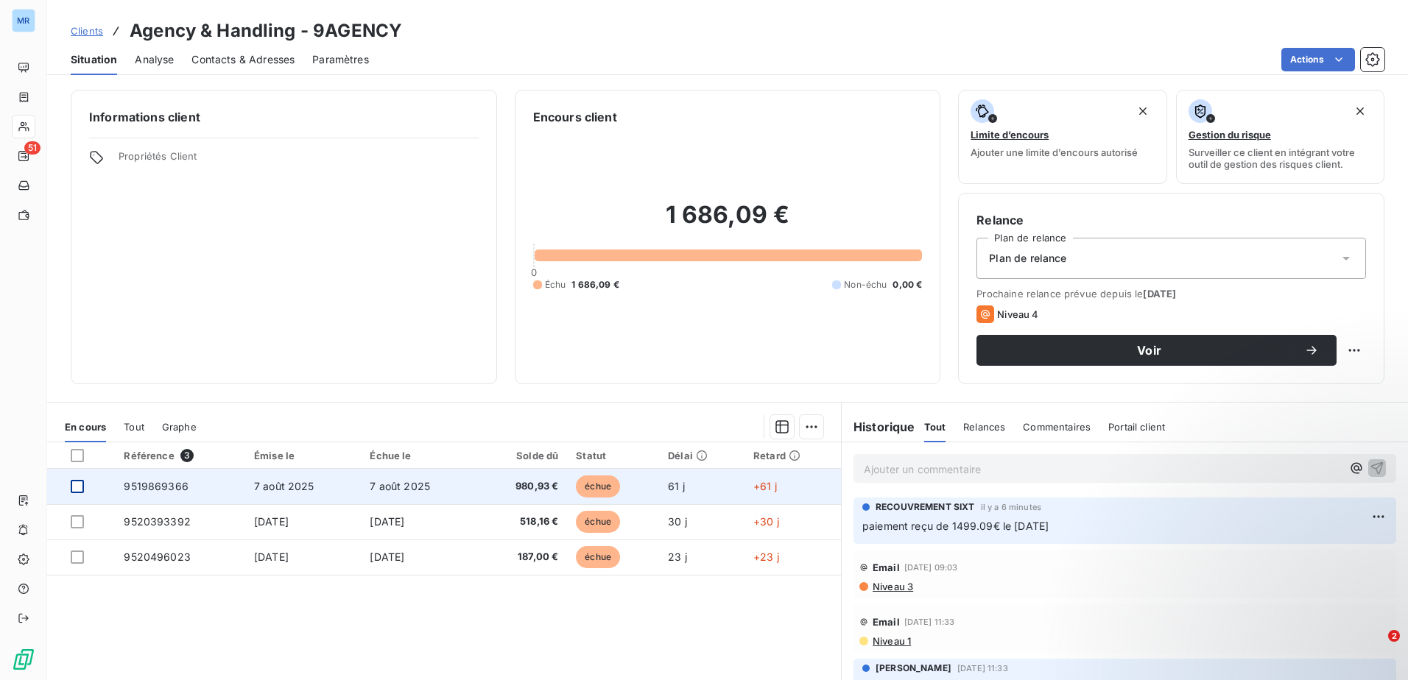
click at [80, 483] on div at bounding box center [77, 486] width 13 height 13
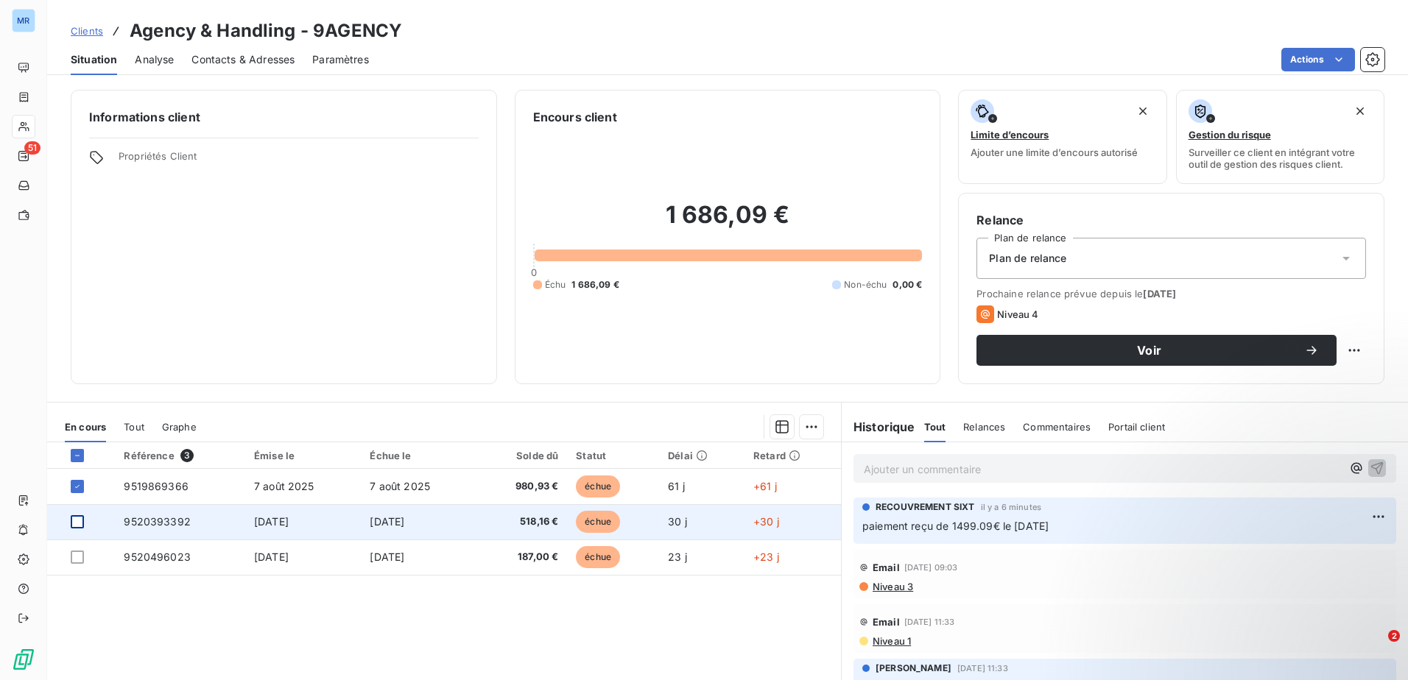
click at [81, 518] on div at bounding box center [77, 521] width 13 height 13
click at [605, 510] on td "échue" at bounding box center [613, 521] width 92 height 35
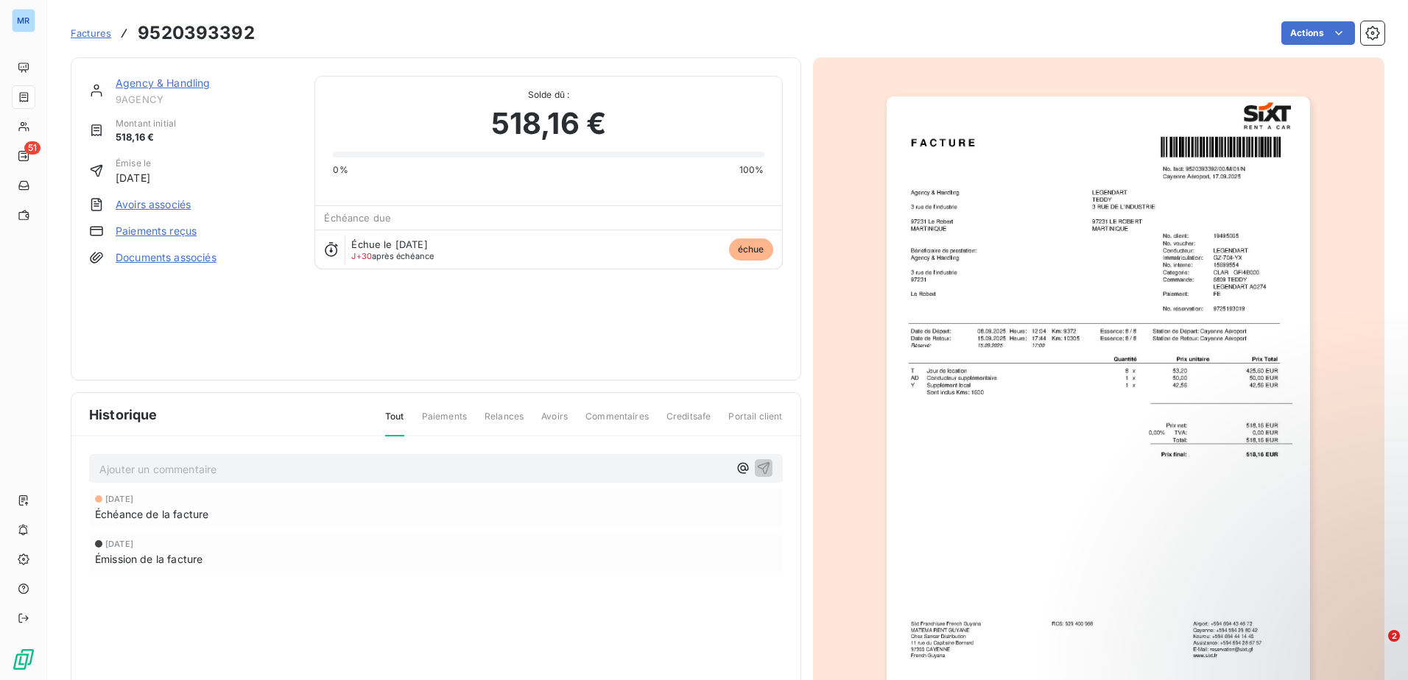
click at [184, 233] on link "Paiements reçus" at bounding box center [156, 231] width 81 height 15
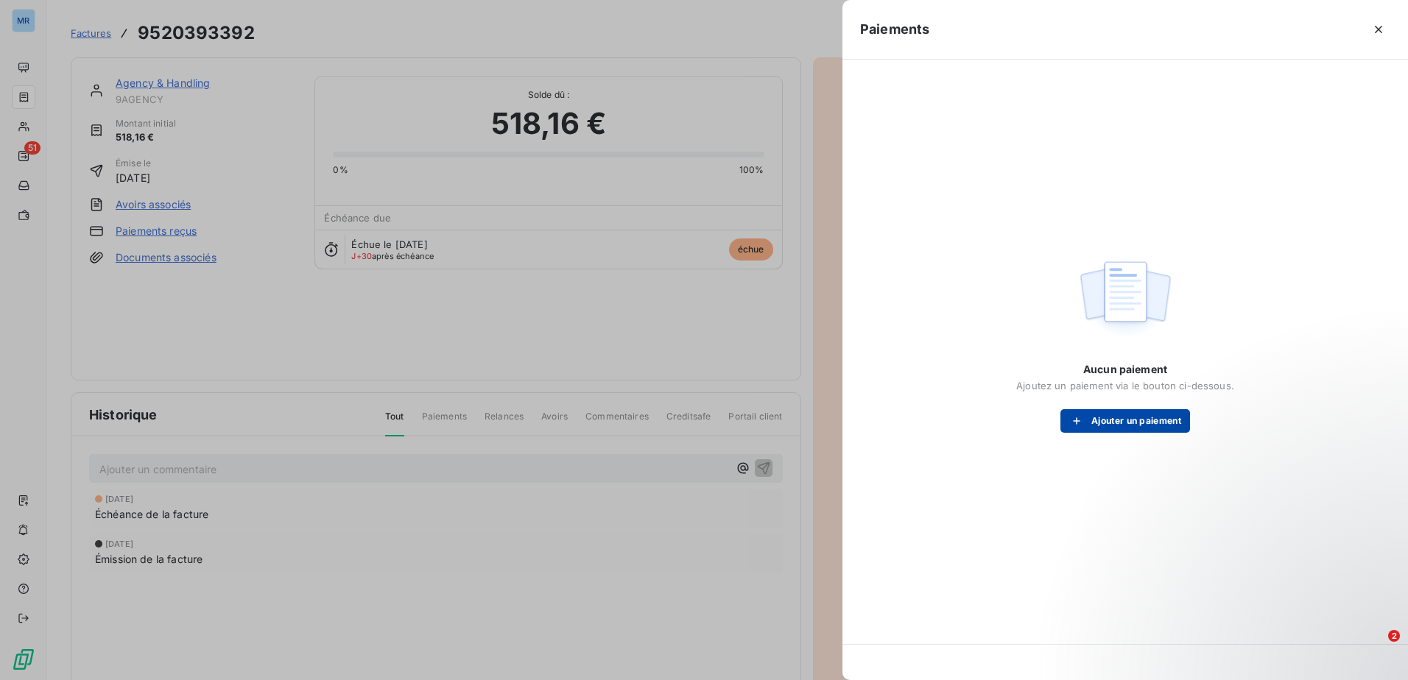
click at [1146, 425] on button "Ajouter un paiement" at bounding box center [1125, 421] width 130 height 24
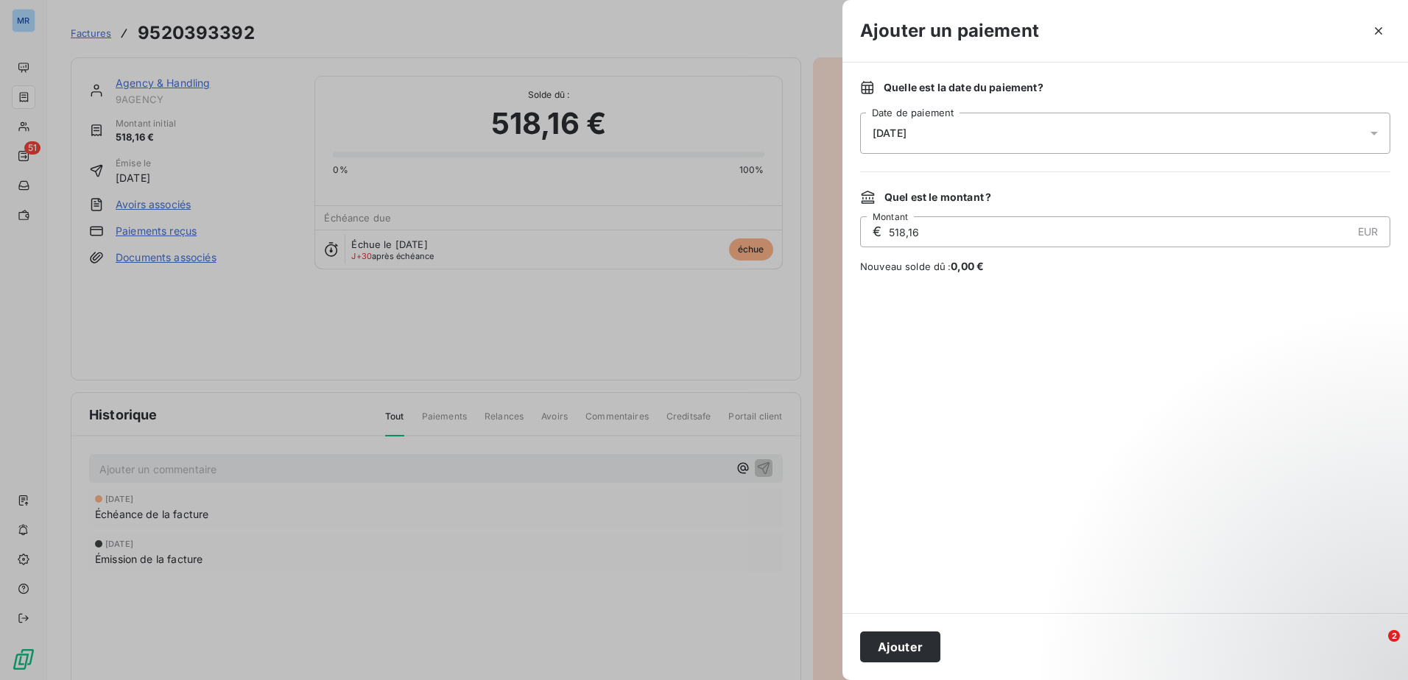
click at [1375, 135] on icon at bounding box center [1374, 133] width 15 height 15
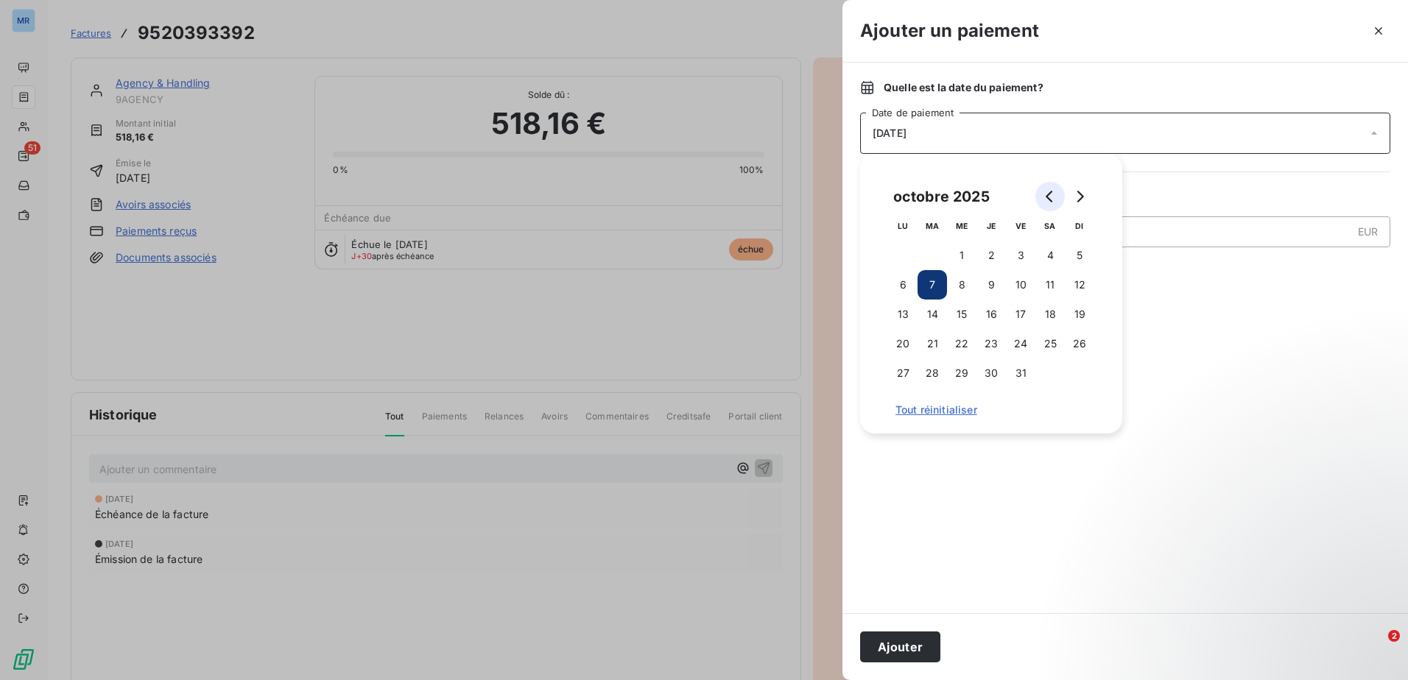
click at [1052, 202] on icon "Go to previous month" at bounding box center [1049, 197] width 7 height 12
click at [933, 374] on button "30" at bounding box center [932, 373] width 29 height 29
click at [898, 382] on button "29" at bounding box center [902, 373] width 29 height 29
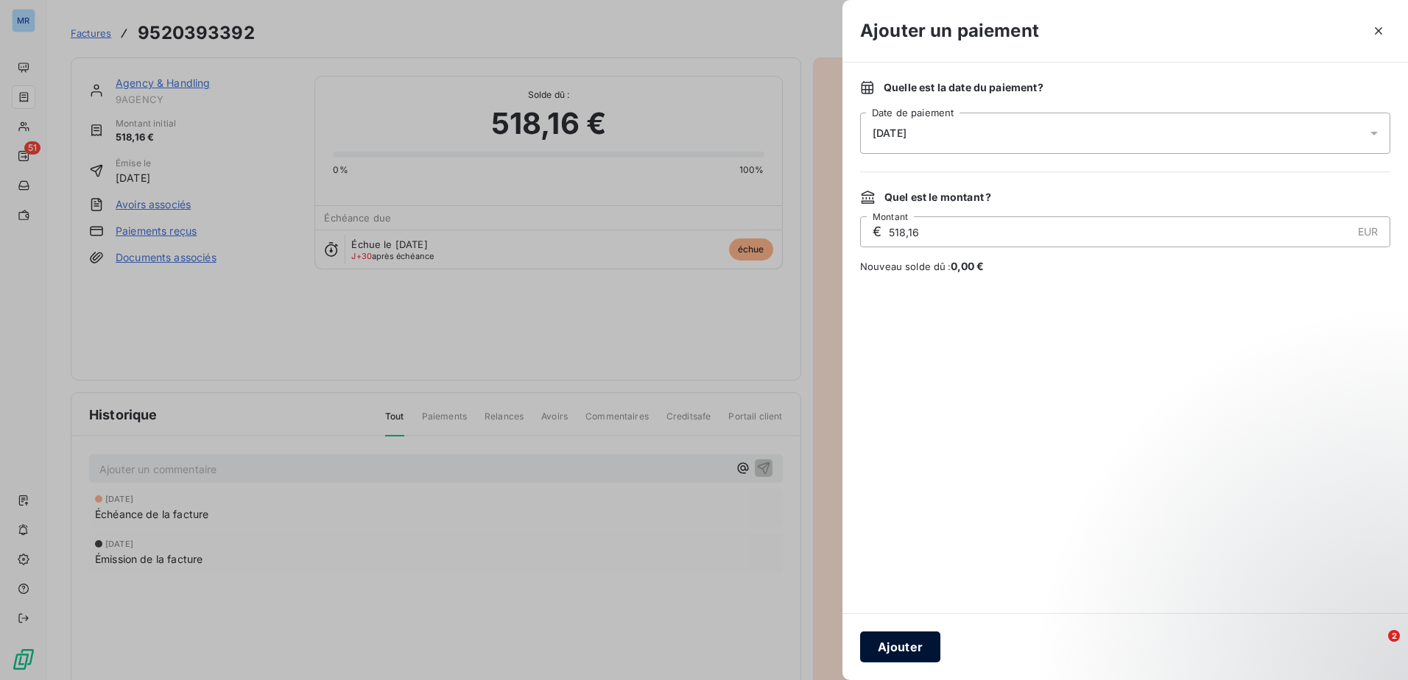
click at [913, 650] on button "Ajouter" at bounding box center [900, 647] width 80 height 31
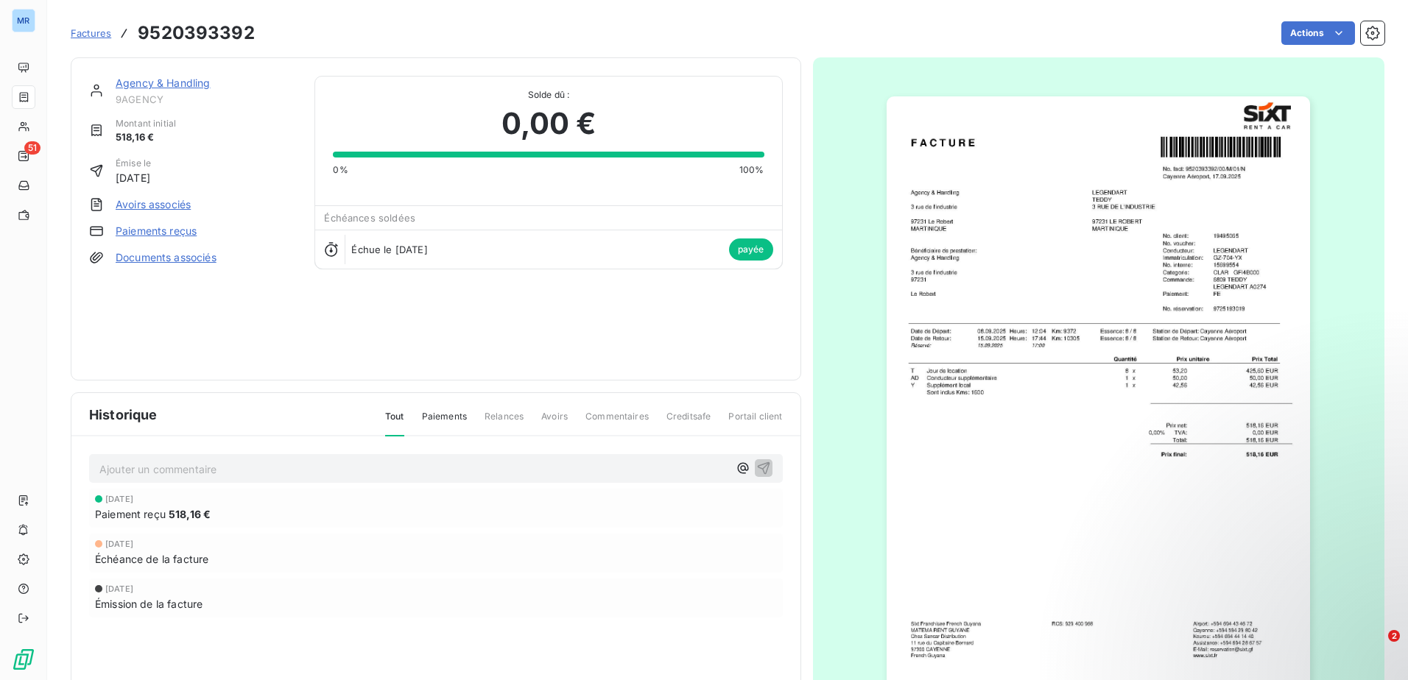
click at [172, 83] on link "Agency & Handling" at bounding box center [163, 83] width 95 height 13
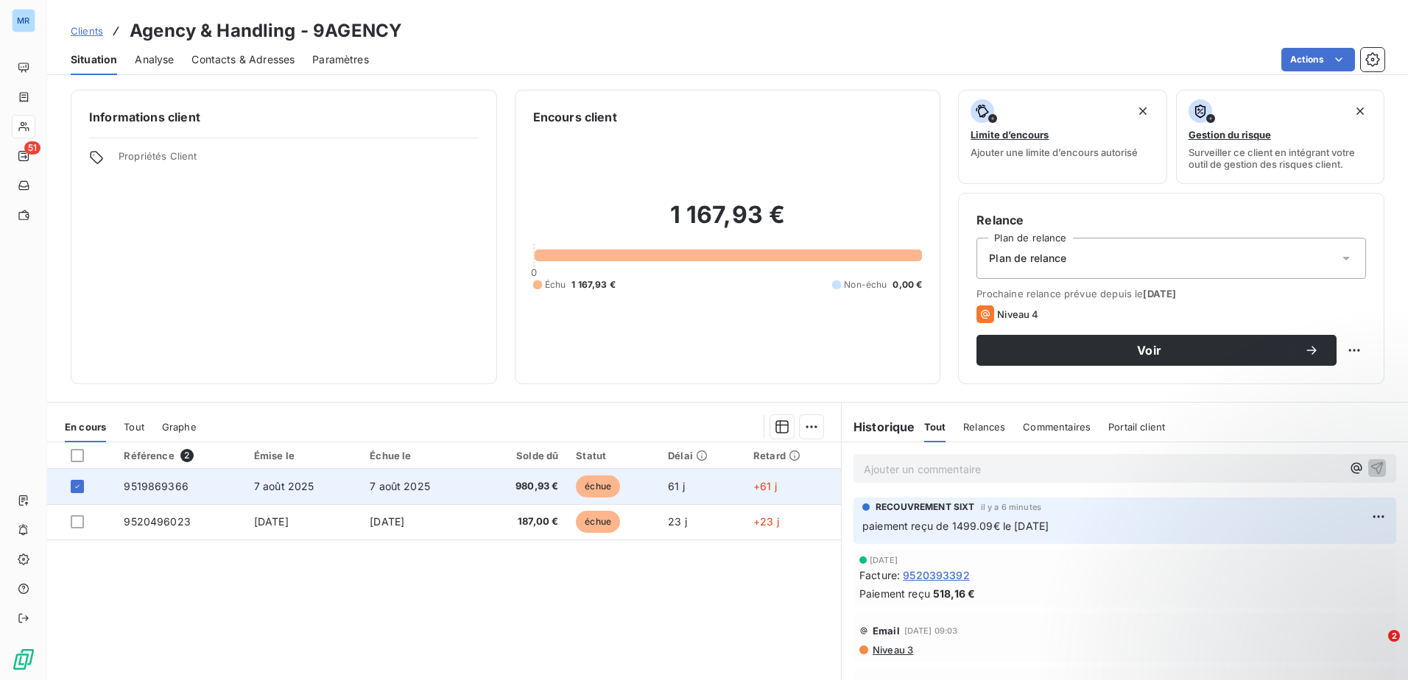
click at [534, 492] on span "980,93 €" at bounding box center [522, 486] width 73 height 15
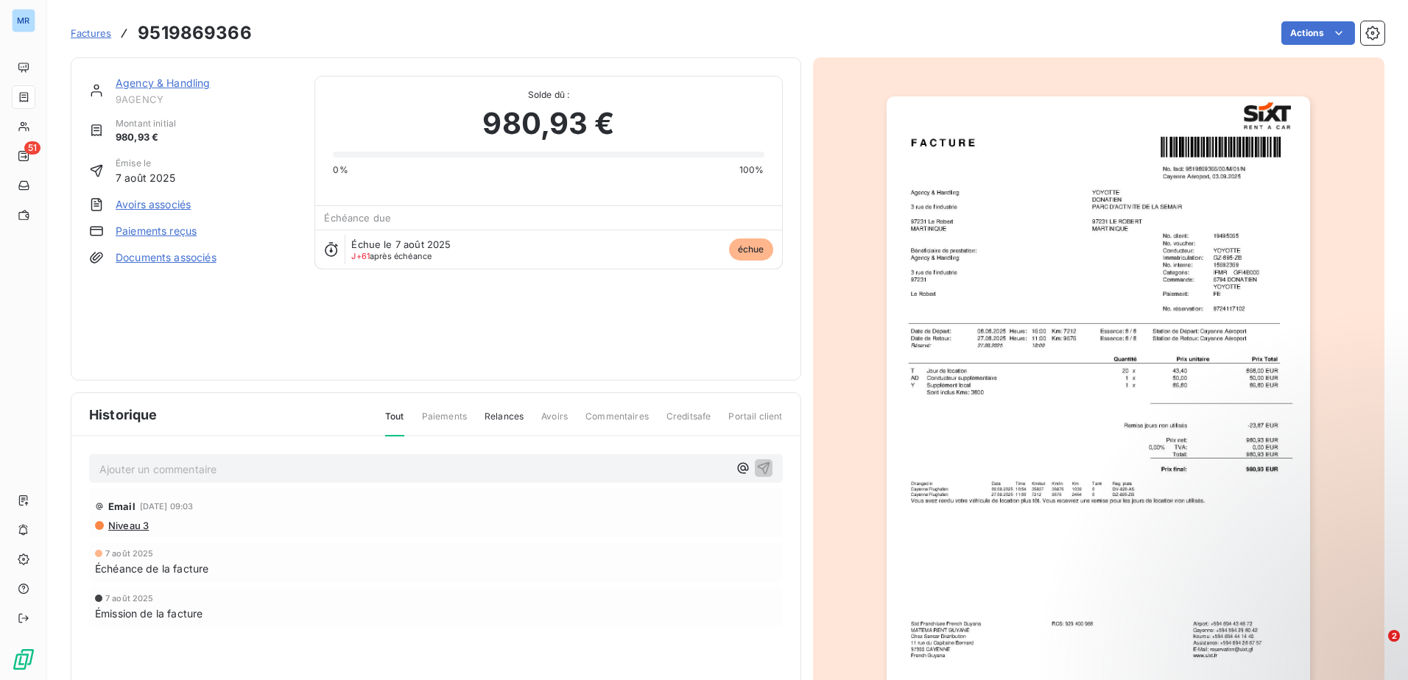
click at [166, 230] on link "Paiements reçus" at bounding box center [156, 231] width 81 height 15
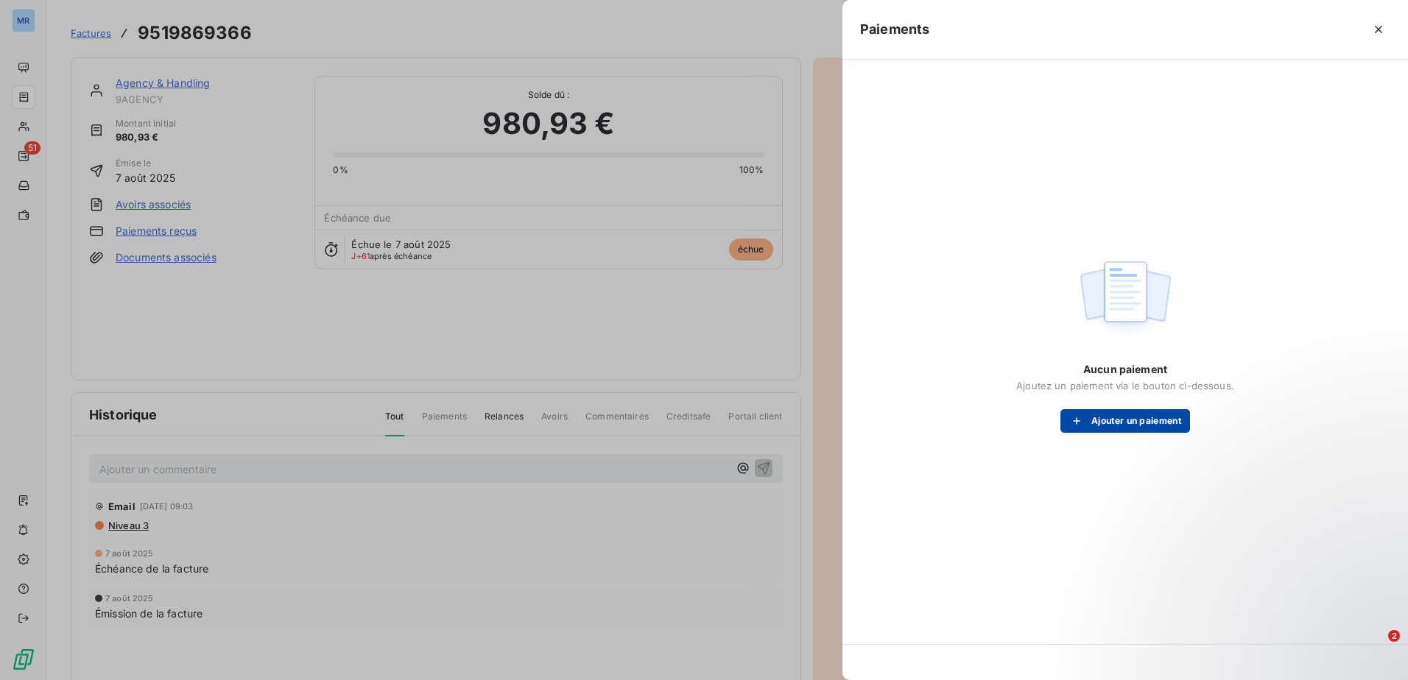
click at [1164, 421] on button "Ajouter un paiement" at bounding box center [1125, 421] width 130 height 24
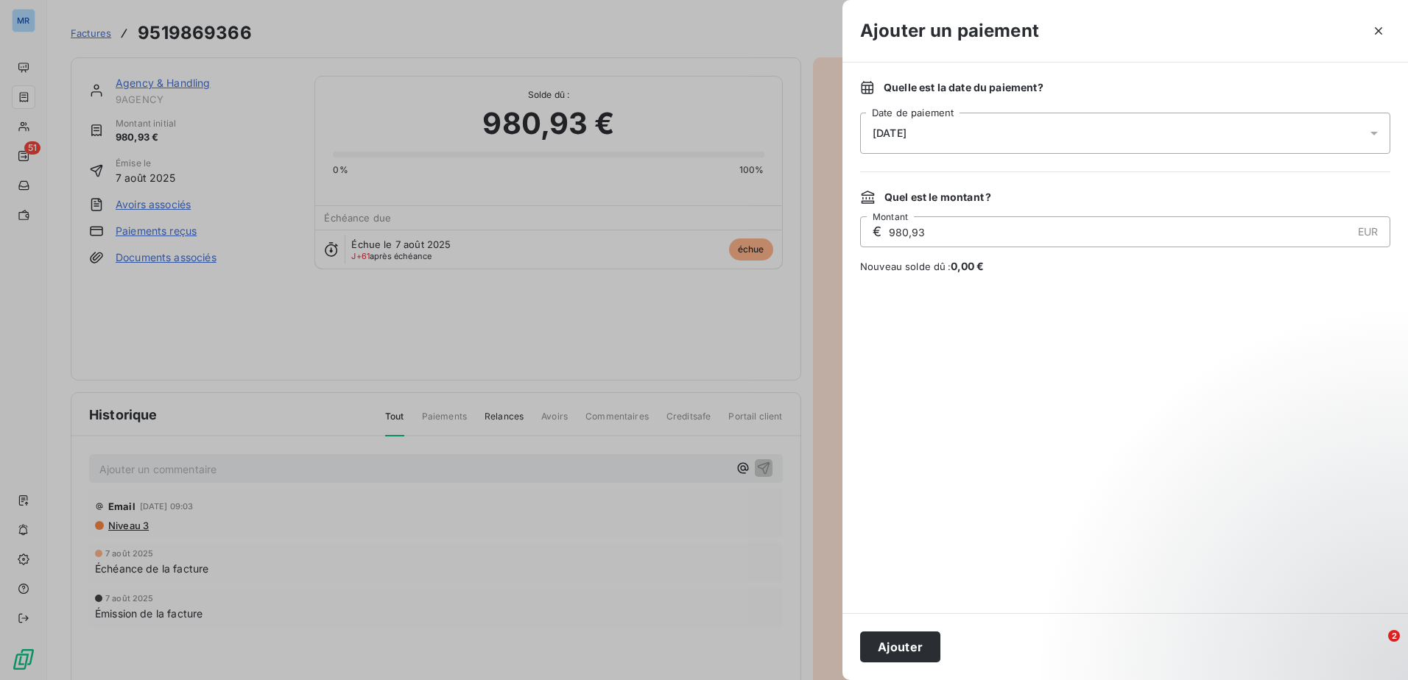
click at [1373, 133] on icon at bounding box center [1373, 134] width 7 height 4
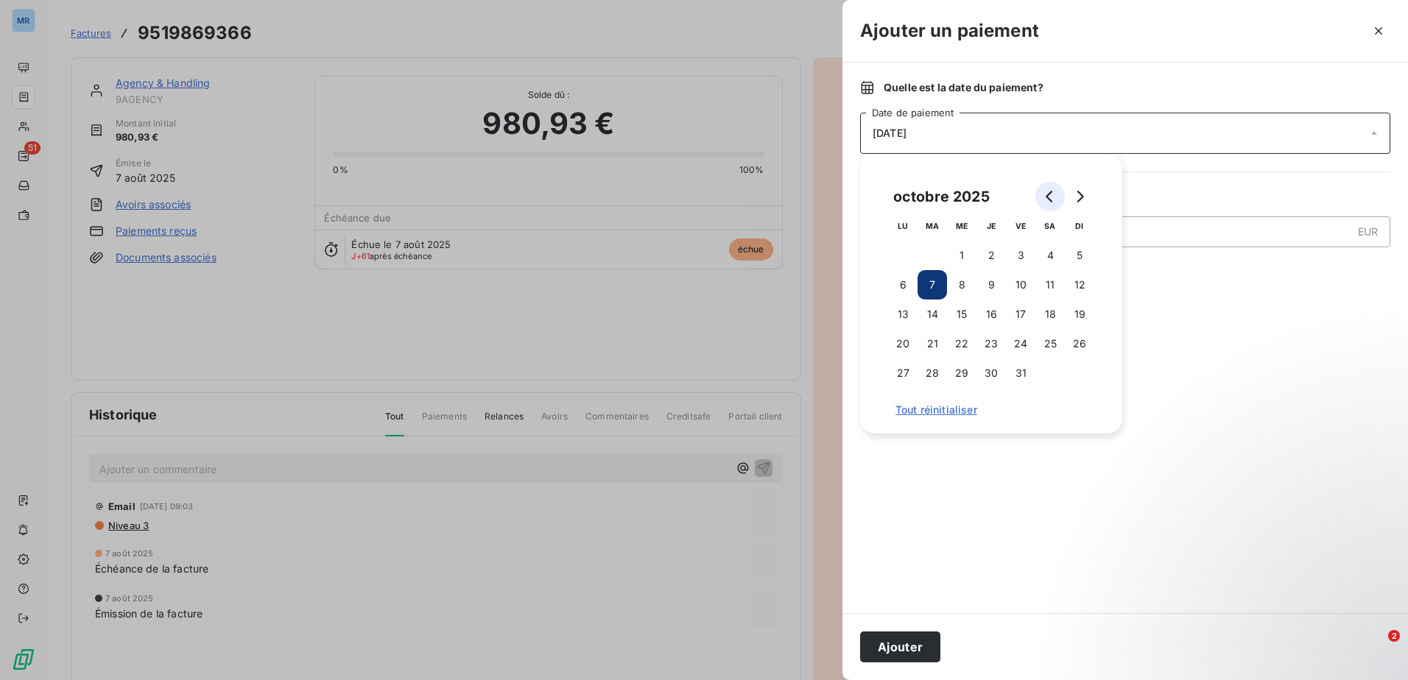
click at [1046, 202] on icon "Go to previous month" at bounding box center [1050, 197] width 12 height 12
click at [907, 371] on button "29" at bounding box center [902, 373] width 29 height 29
click at [909, 371] on button "29" at bounding box center [902, 373] width 29 height 29
click at [911, 647] on button "Ajouter" at bounding box center [900, 647] width 80 height 31
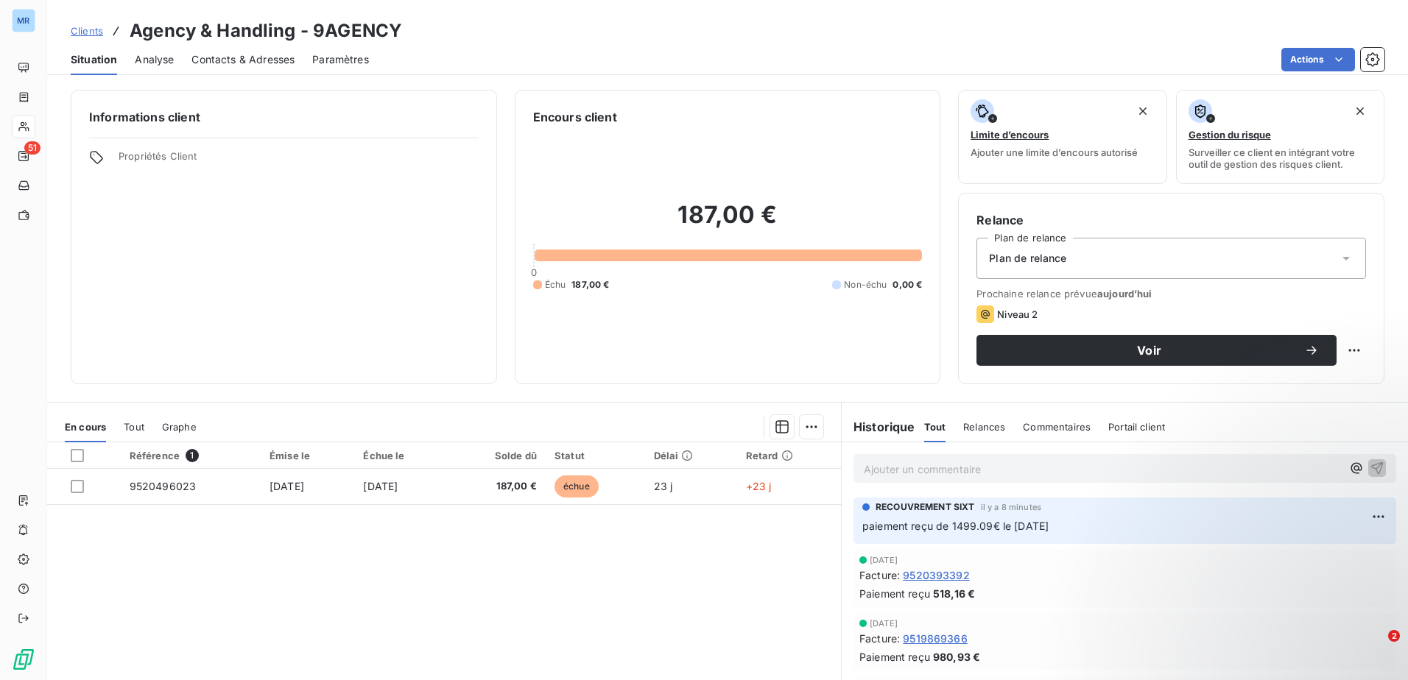
click at [85, 34] on span "Clients" at bounding box center [87, 31] width 32 height 12
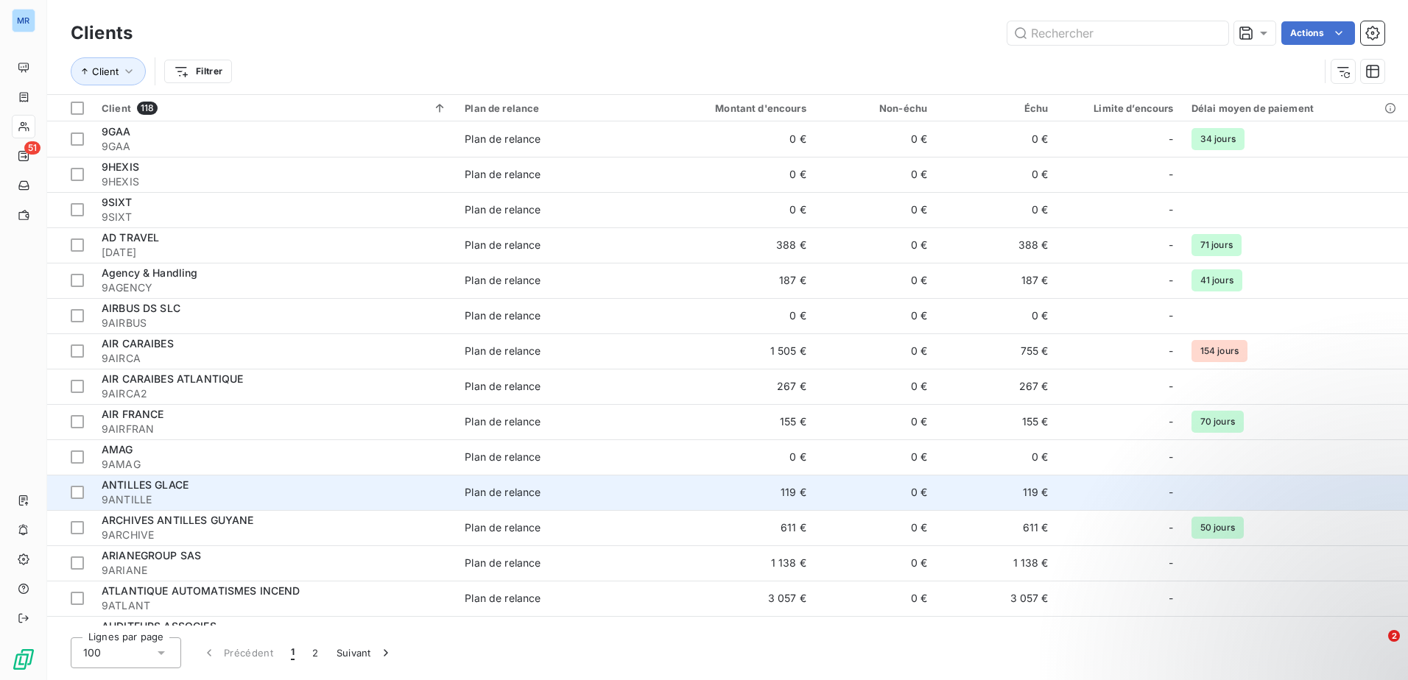
click at [241, 482] on div "ANTILLES GLACE" at bounding box center [274, 485] width 345 height 15
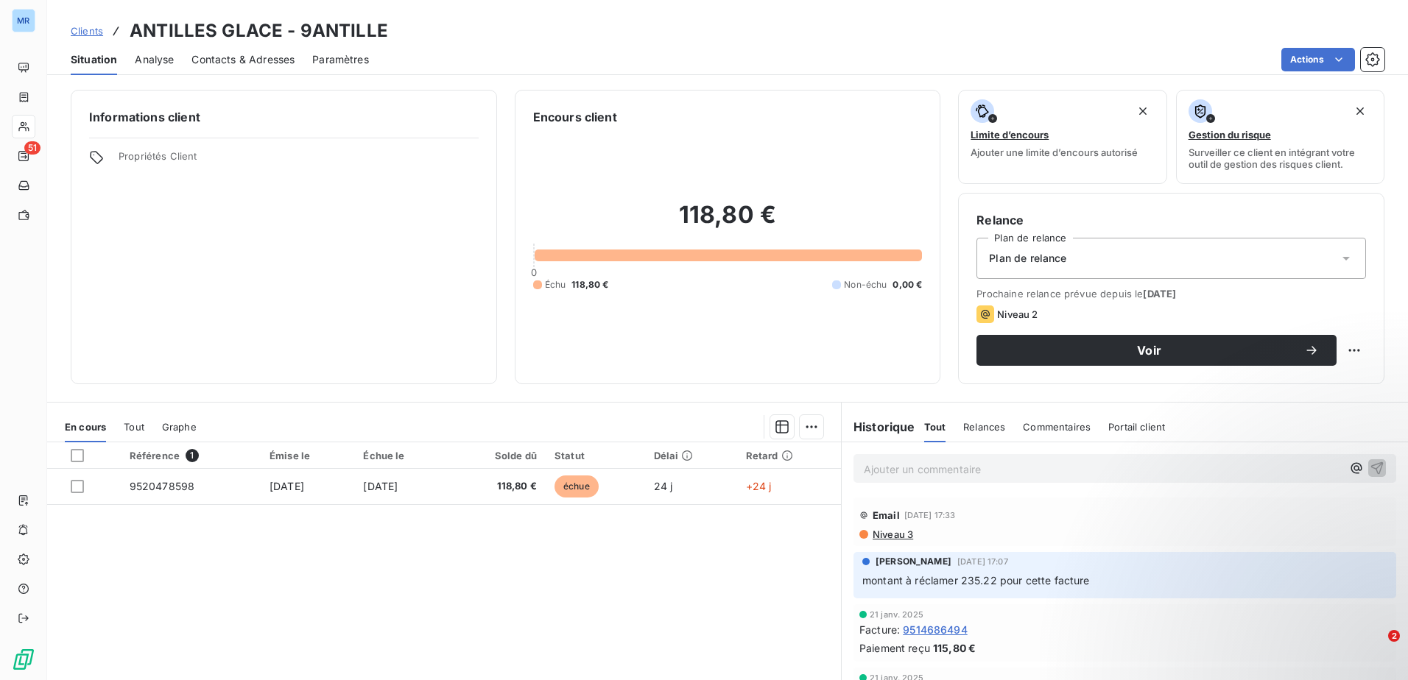
click at [88, 28] on span "Clients" at bounding box center [87, 31] width 32 height 12
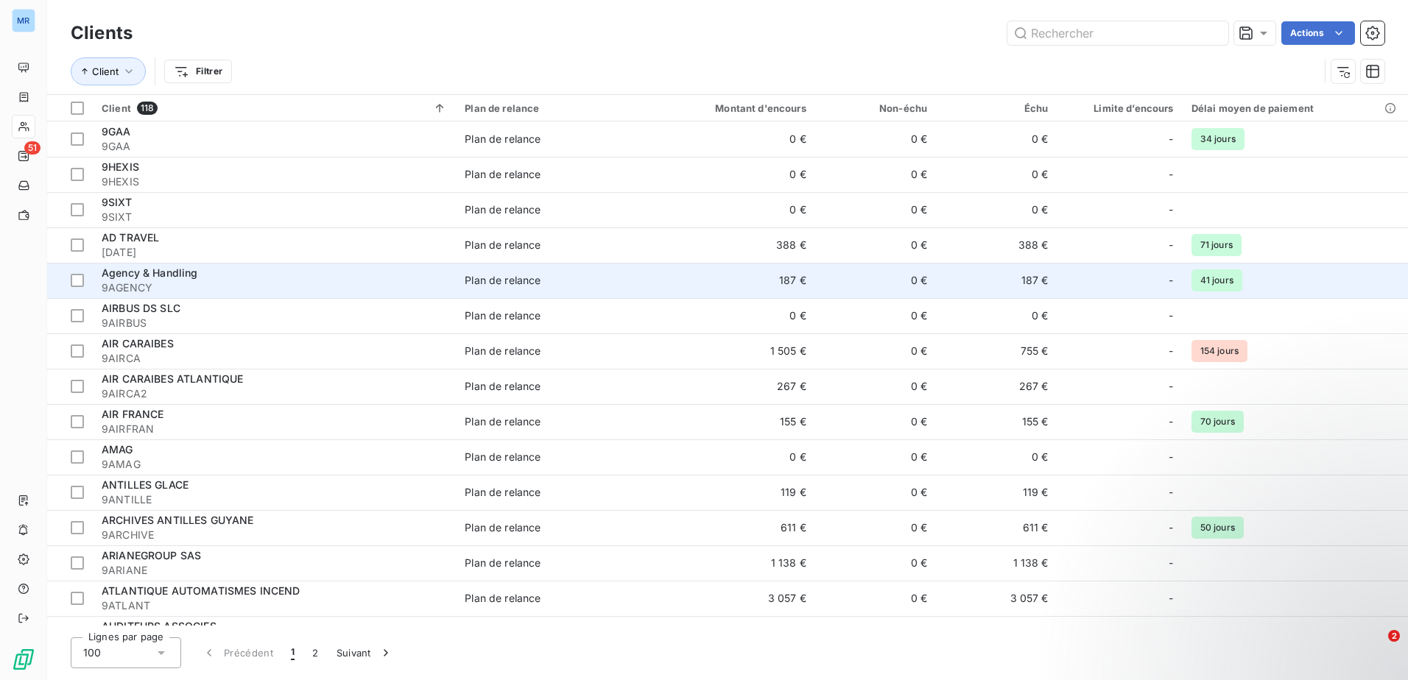
click at [196, 281] on span "9AGENCY" at bounding box center [274, 288] width 345 height 15
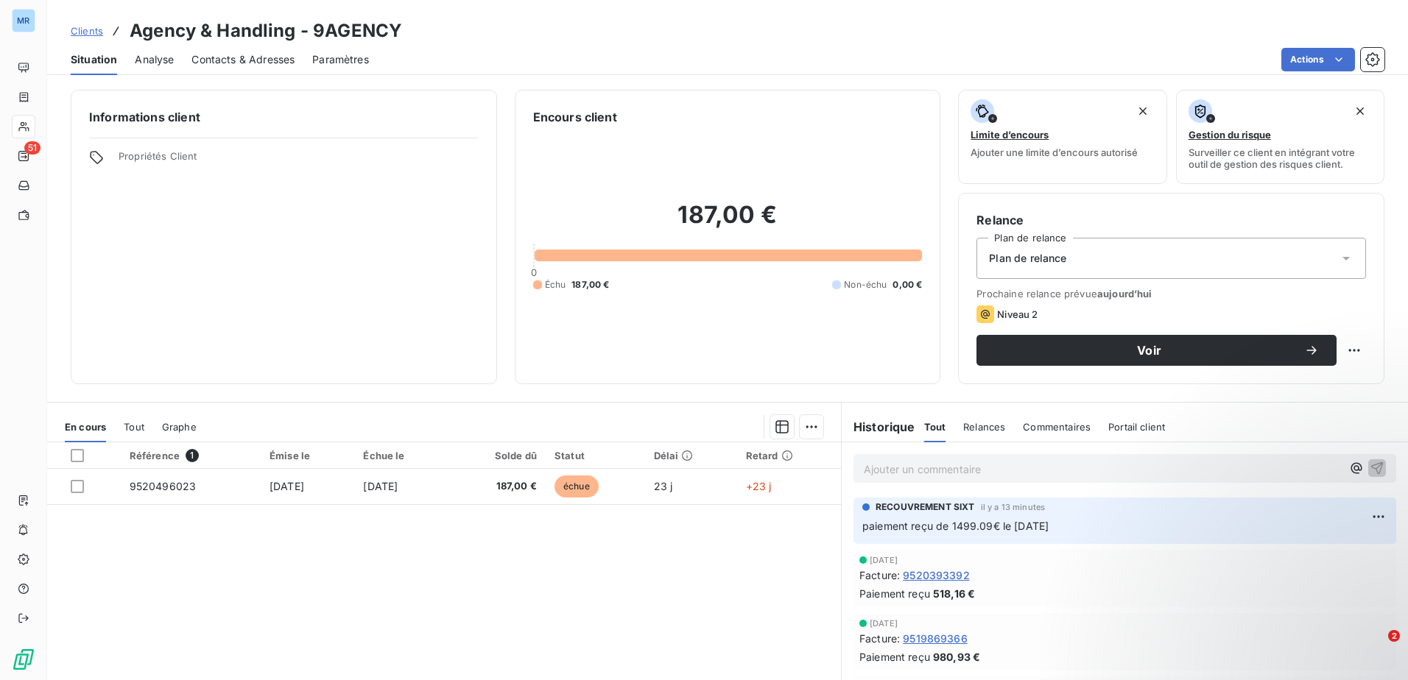
click at [91, 34] on span "Clients" at bounding box center [87, 31] width 32 height 12
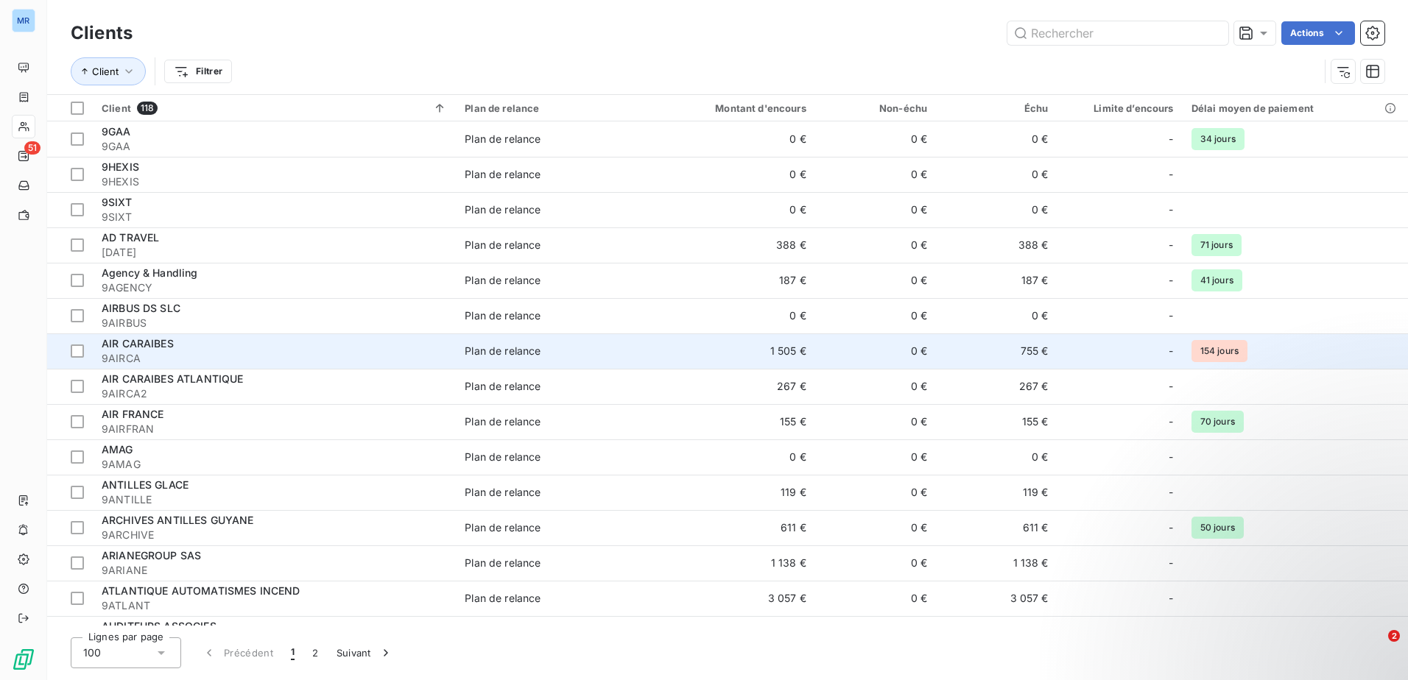
click at [120, 344] on span "AIR CARAIBES" at bounding box center [138, 343] width 72 height 13
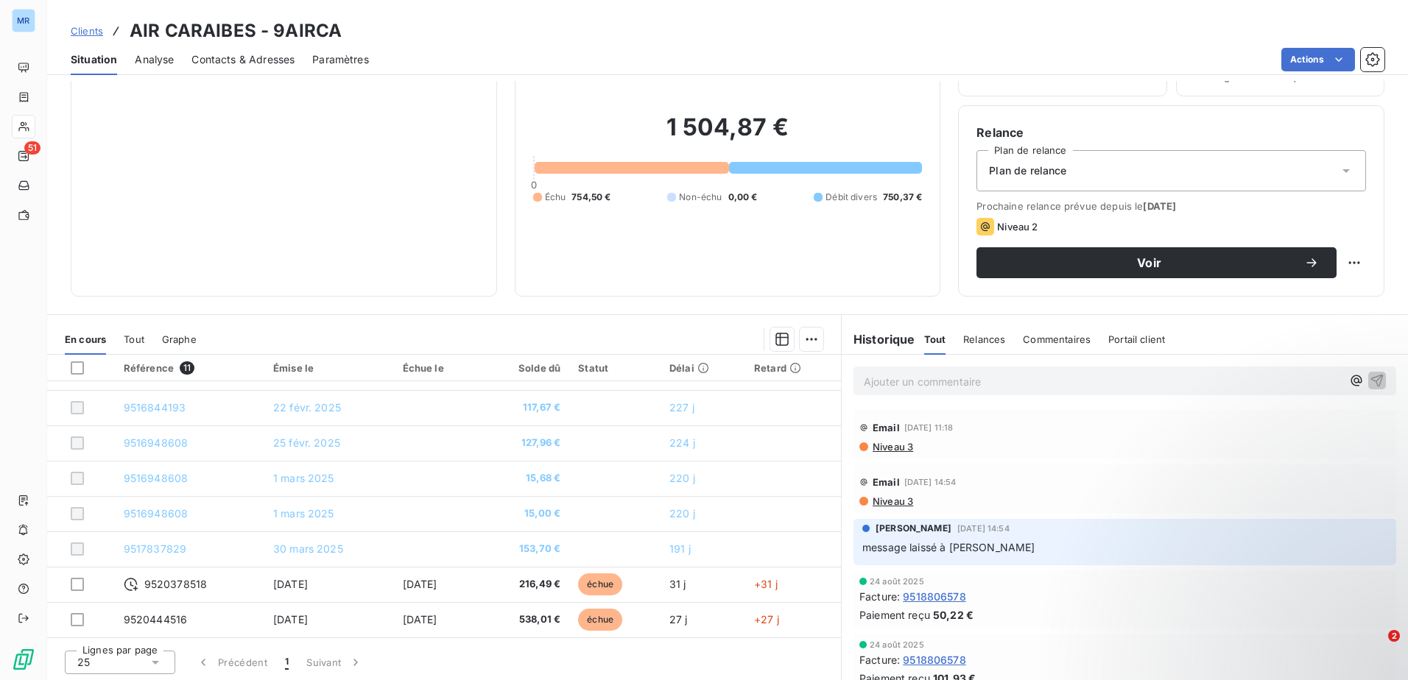
scroll to position [90, 0]
